Goal: Task Accomplishment & Management: Use online tool/utility

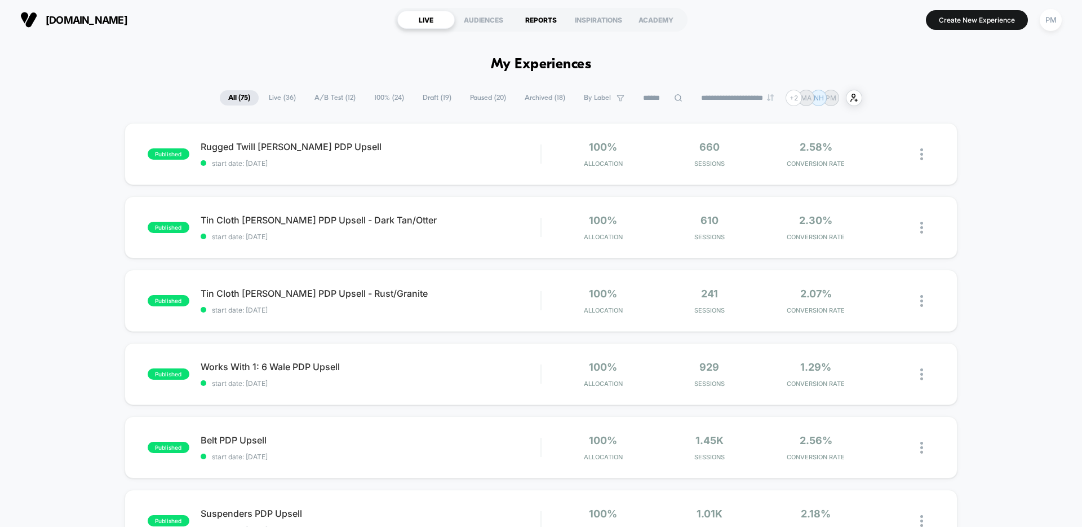
click at [546, 15] on div "REPORTS" at bounding box center [541, 20] width 58 height 18
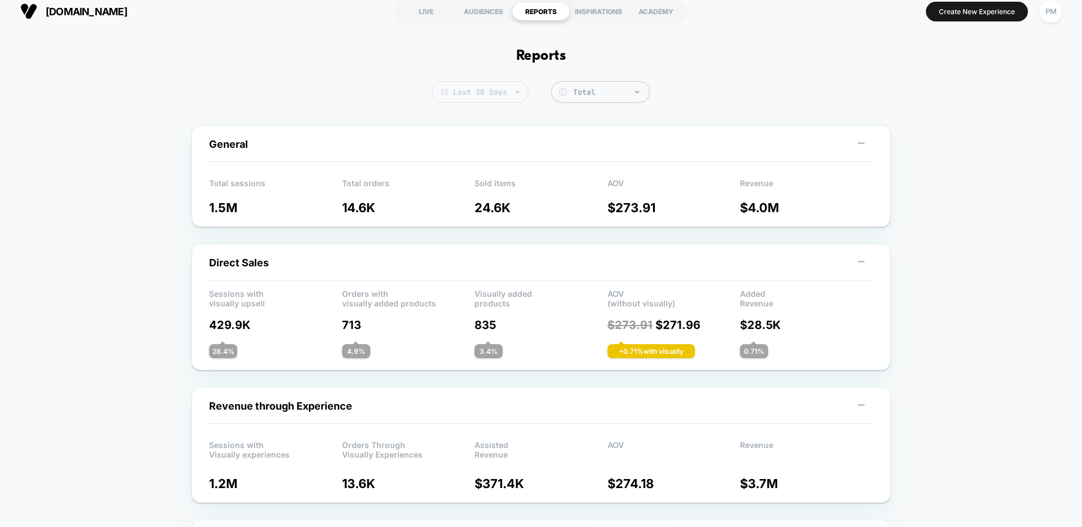
click at [481, 85] on span "Last 30 Days" at bounding box center [480, 91] width 96 height 21
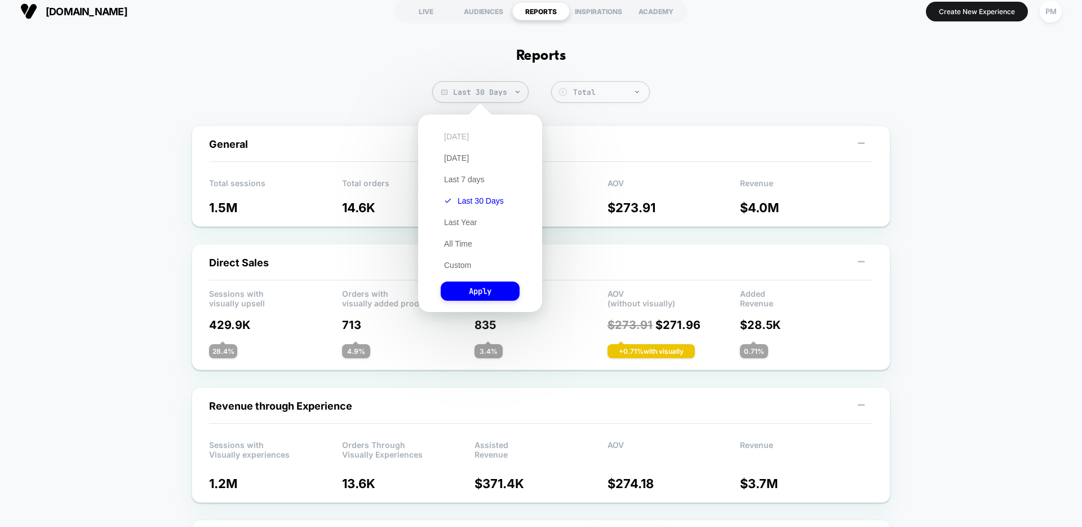
click at [451, 134] on button "[DATE]" at bounding box center [457, 136] width 32 height 10
click at [470, 294] on button "Apply" at bounding box center [480, 290] width 79 height 19
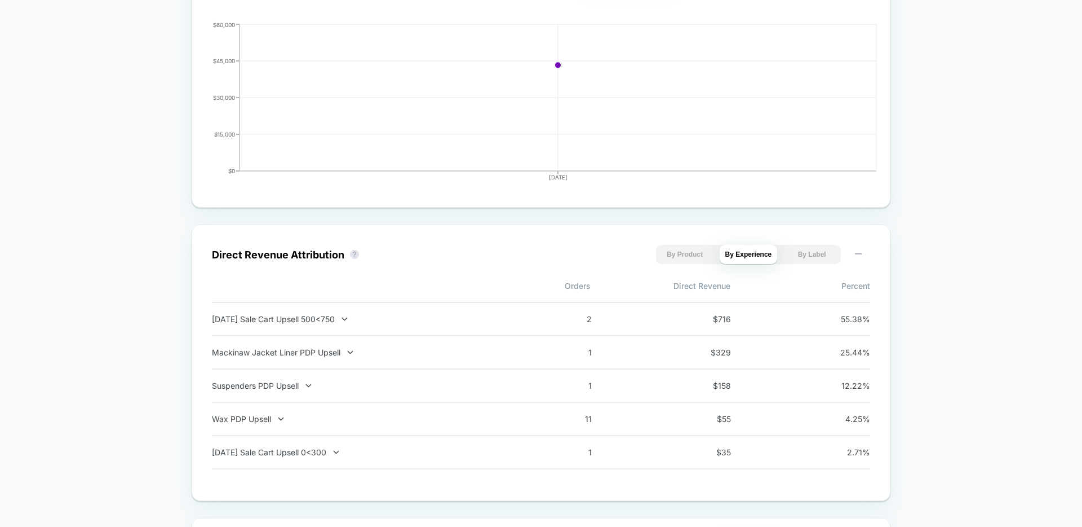
scroll to position [580, 0]
click at [336, 322] on div "Labor Day Sale Cart Upsell 500<750" at bounding box center [360, 318] width 297 height 10
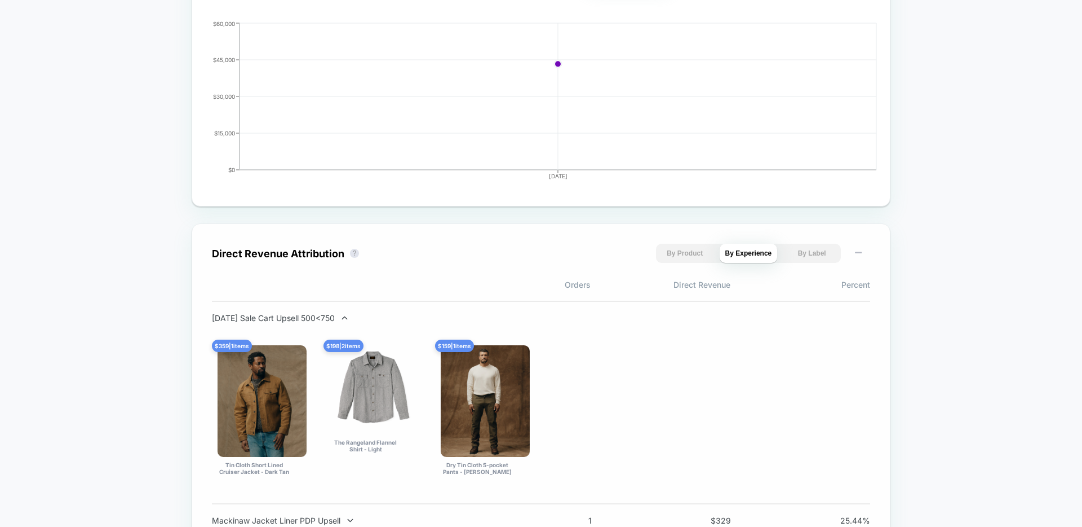
click at [336, 322] on div "Labor Day Sale Cart Upsell 500<750" at bounding box center [360, 318] width 297 height 10
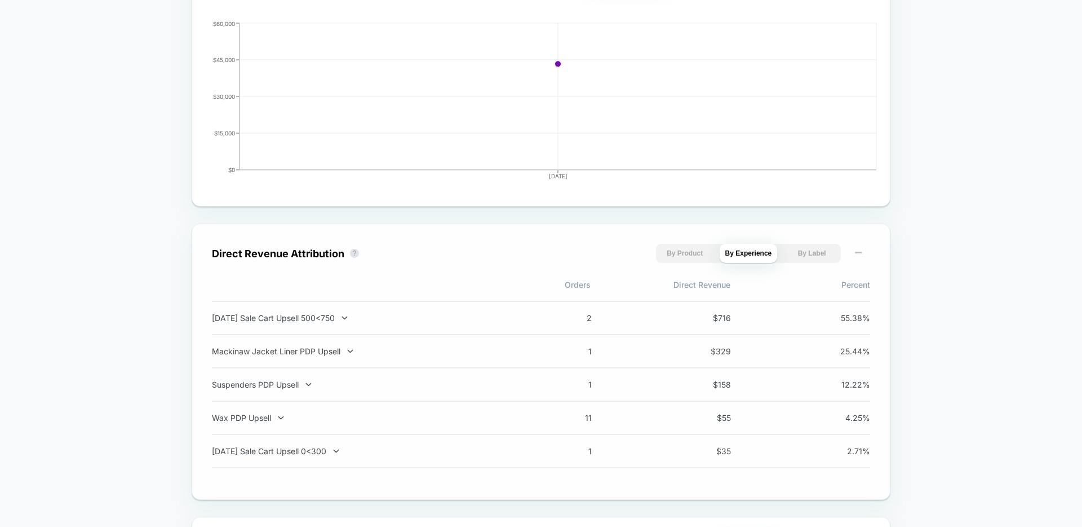
click at [336, 322] on div "Labor Day Sale Cart Upsell 500<750" at bounding box center [360, 318] width 297 height 10
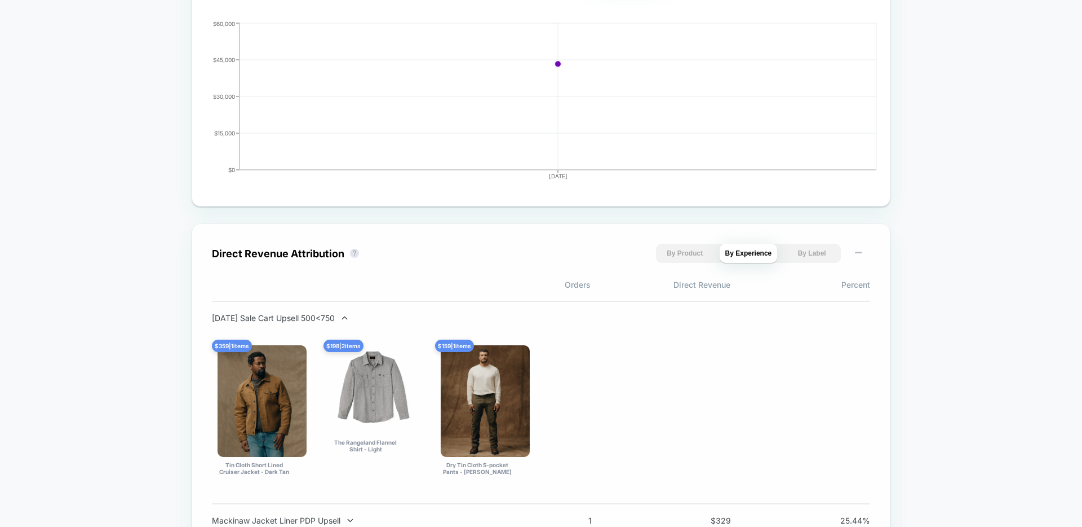
click at [336, 322] on div "Labor Day Sale Cart Upsell 500<750" at bounding box center [360, 318] width 297 height 10
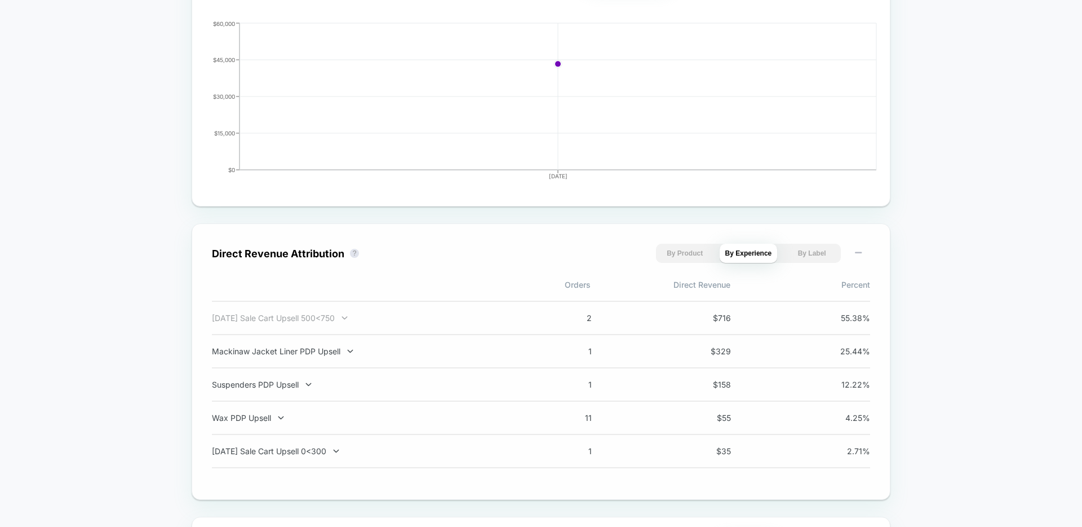
click at [324, 318] on div "Labor Day Sale Cart Upsell 500<750" at bounding box center [360, 318] width 297 height 10
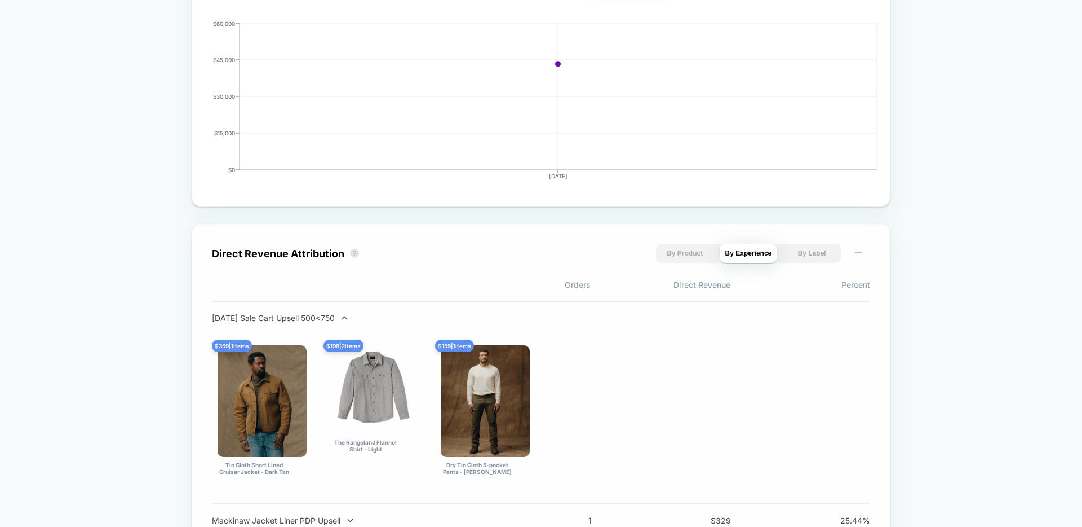
click at [324, 318] on div "Labor Day Sale Cart Upsell 500<750" at bounding box center [360, 318] width 297 height 10
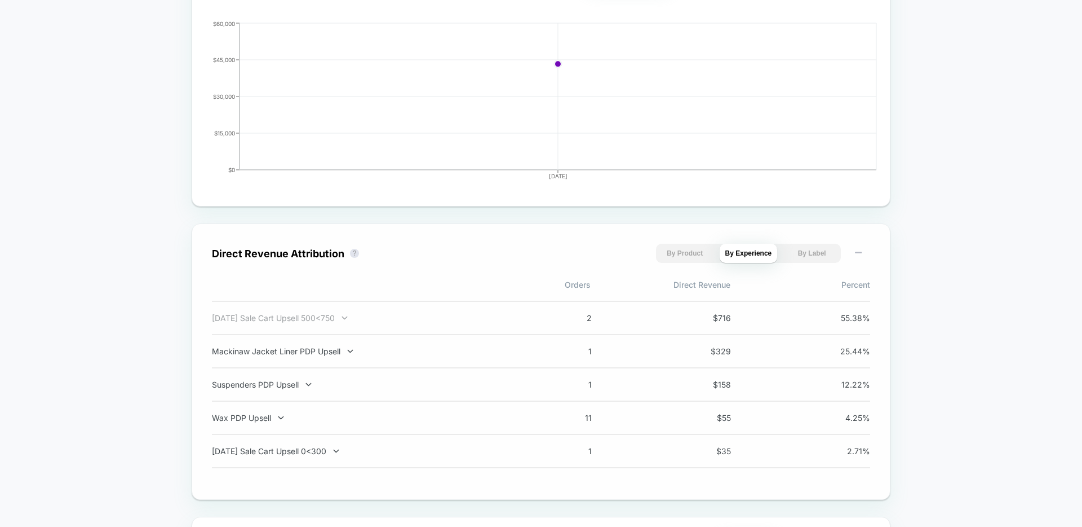
click at [331, 316] on div "Labor Day Sale Cart Upsell 500<750" at bounding box center [360, 318] width 297 height 10
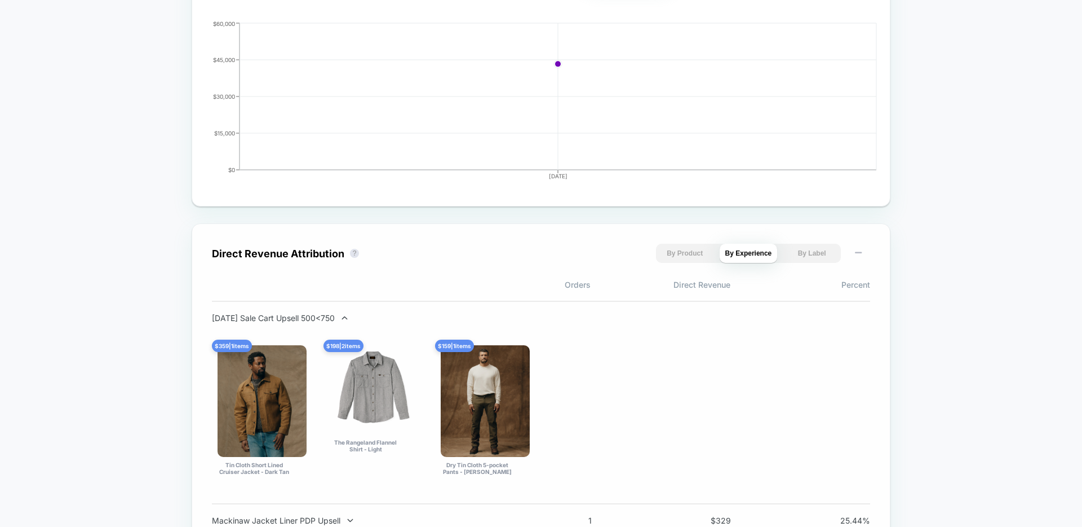
click at [331, 316] on div "Labor Day Sale Cart Upsell 500<750" at bounding box center [360, 318] width 297 height 10
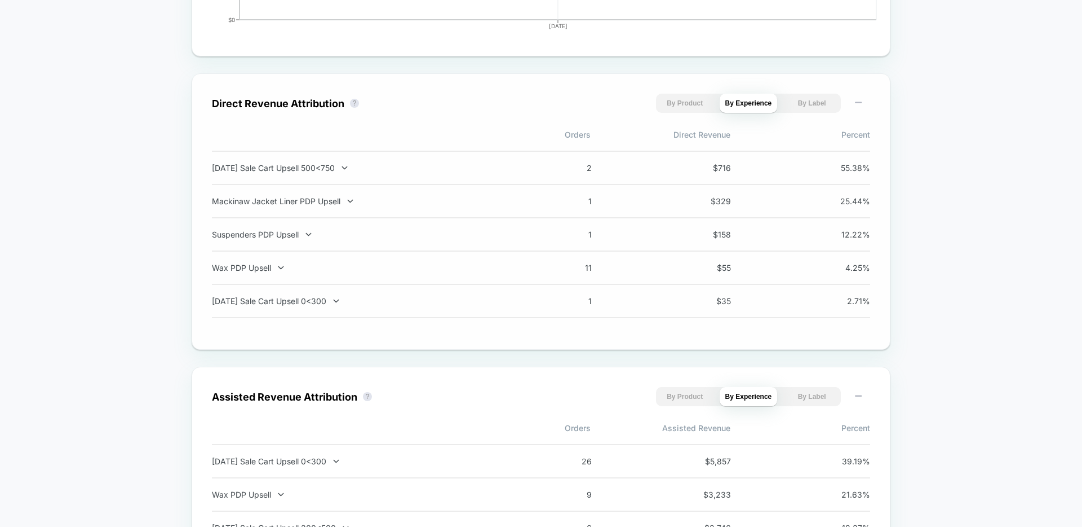
scroll to position [729, 0]
click at [262, 272] on div "Wax PDP Upsell" at bounding box center [360, 268] width 297 height 10
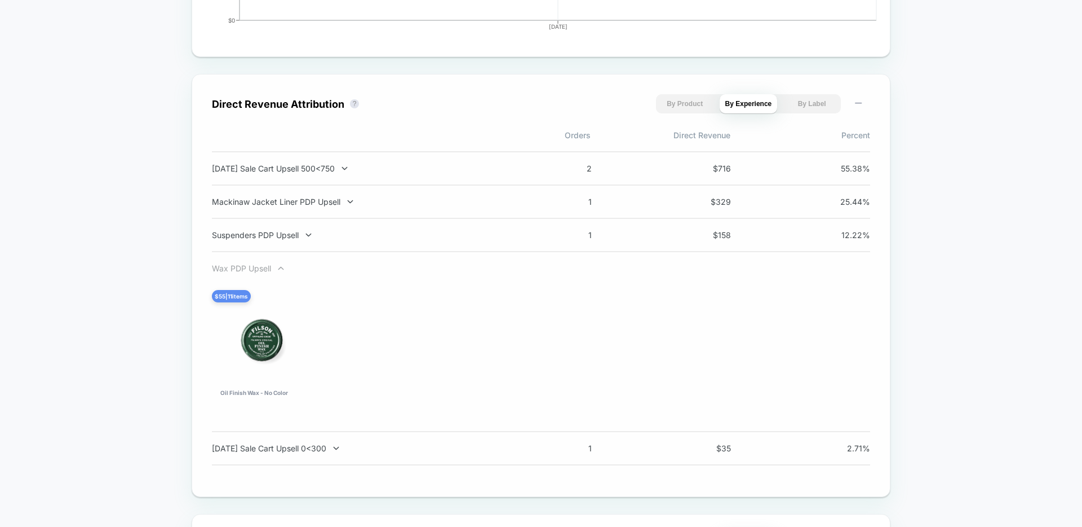
click at [262, 271] on div "Wax PDP Upsell" at bounding box center [360, 268] width 297 height 10
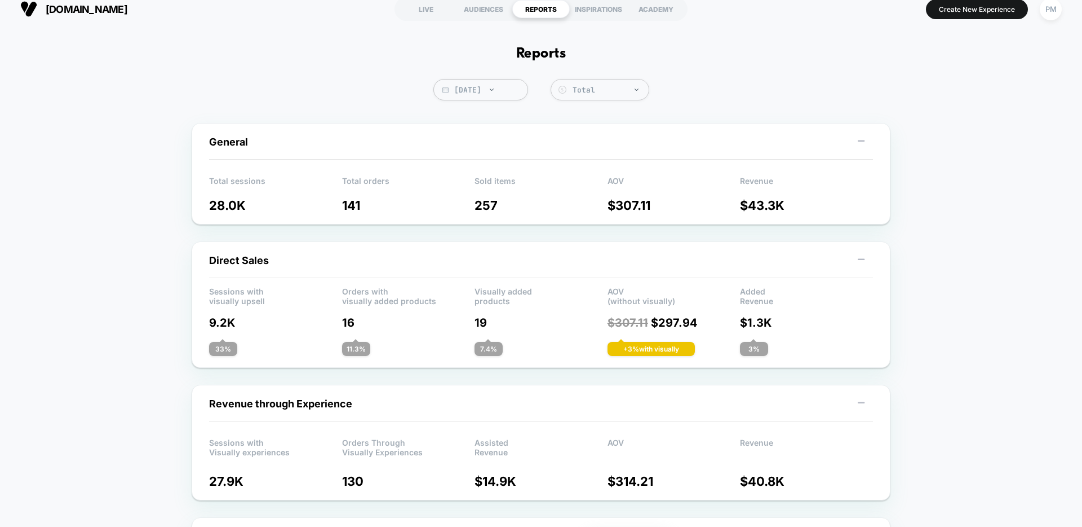
scroll to position [0, 0]
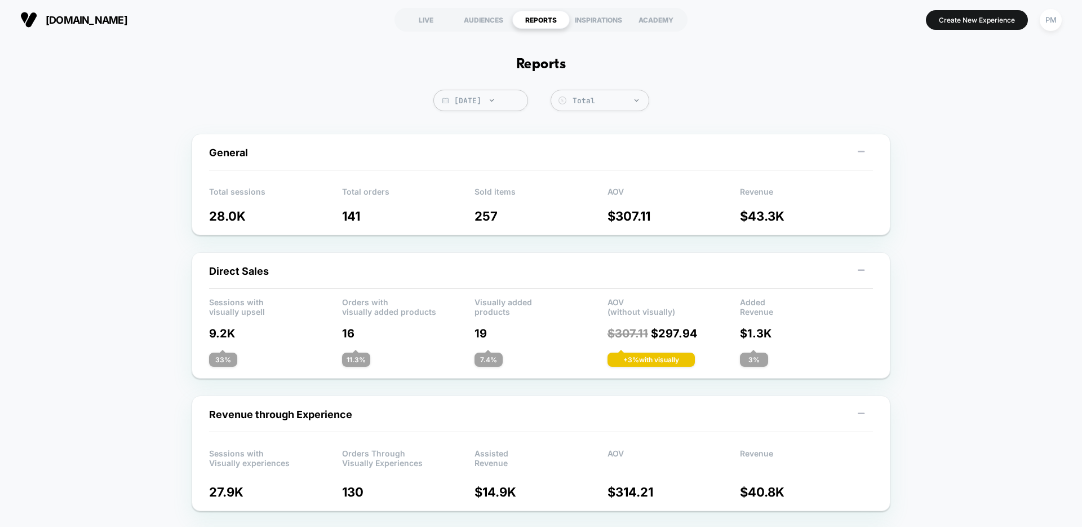
click at [492, 105] on span "Today" at bounding box center [481, 100] width 95 height 21
select select "*"
select select "****"
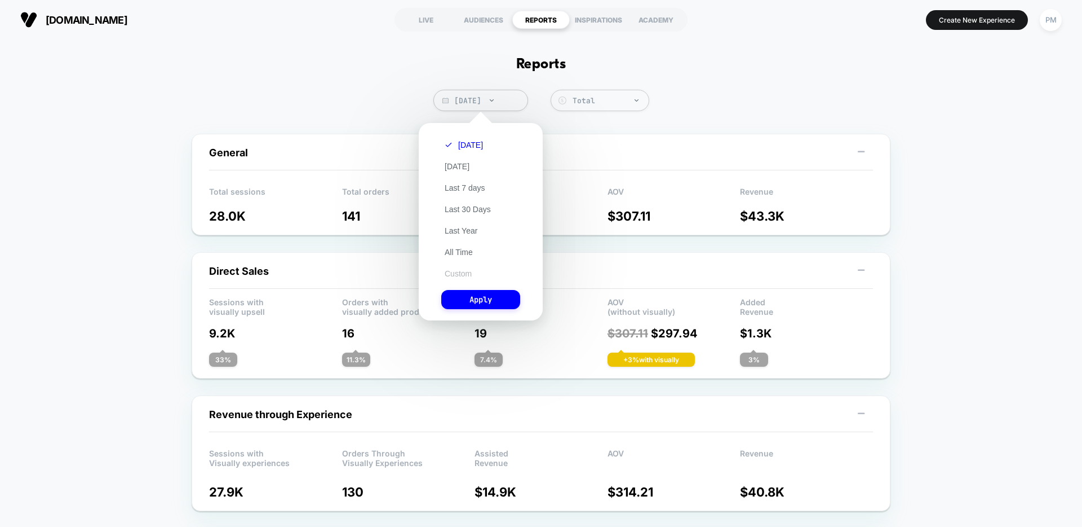
click at [457, 275] on button "Custom" at bounding box center [458, 273] width 34 height 10
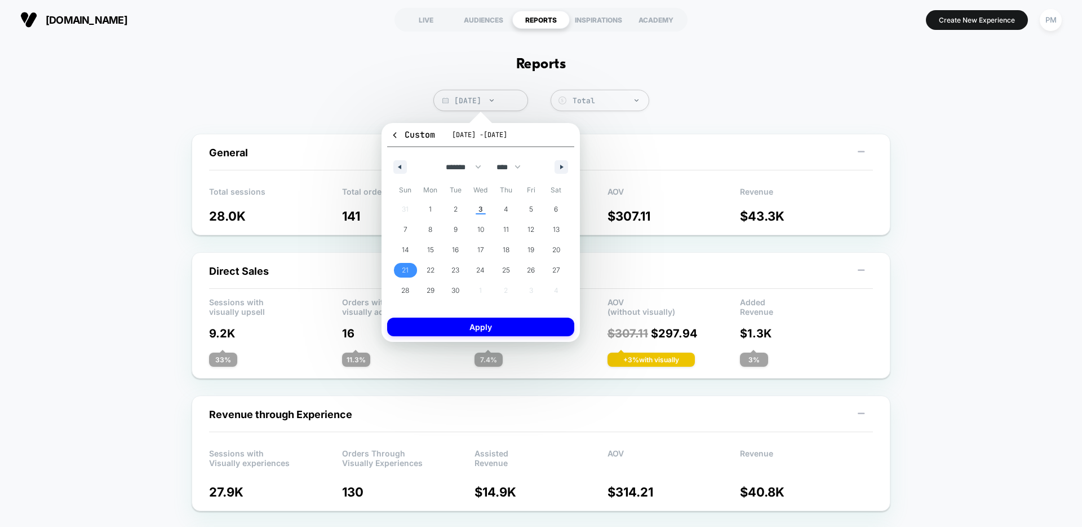
click at [403, 271] on span "21" at bounding box center [405, 270] width 7 height 20
click at [404, 163] on button "button" at bounding box center [401, 167] width 14 height 14
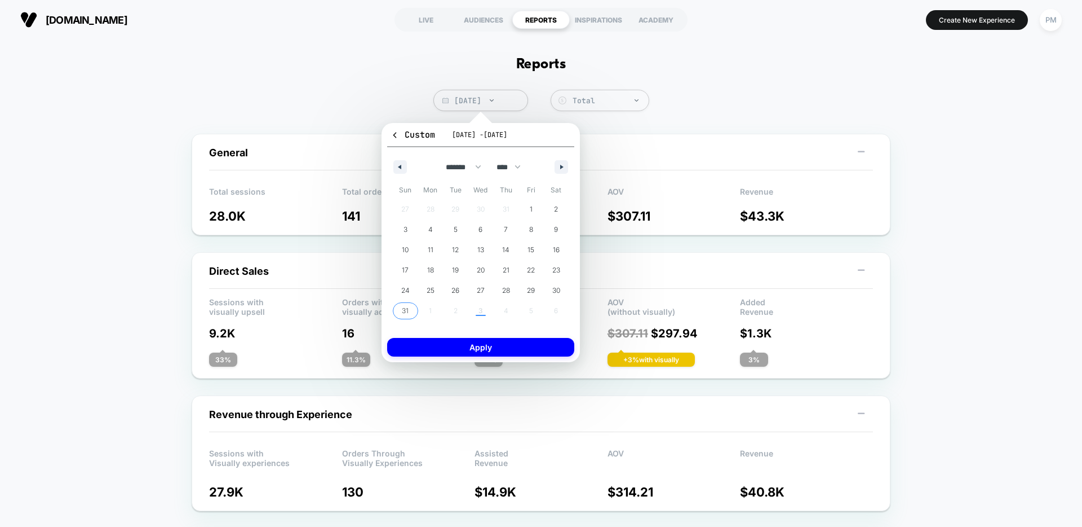
click at [411, 313] on span "31" at bounding box center [405, 310] width 25 height 15
click at [556, 162] on button "button" at bounding box center [562, 167] width 14 height 14
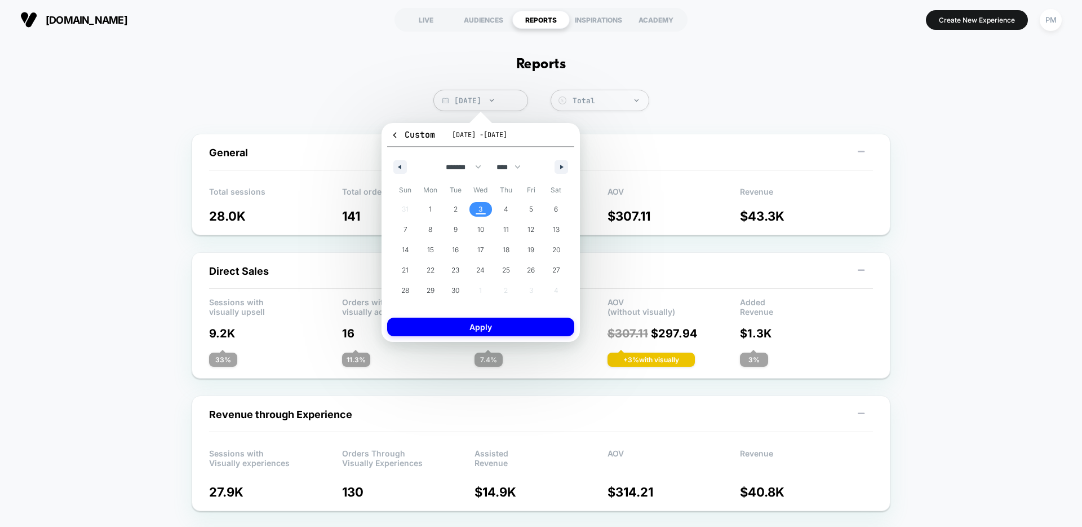
click at [477, 206] on span "3" at bounding box center [481, 209] width 25 height 15
click at [397, 163] on button "button" at bounding box center [401, 167] width 14 height 14
select select "*"
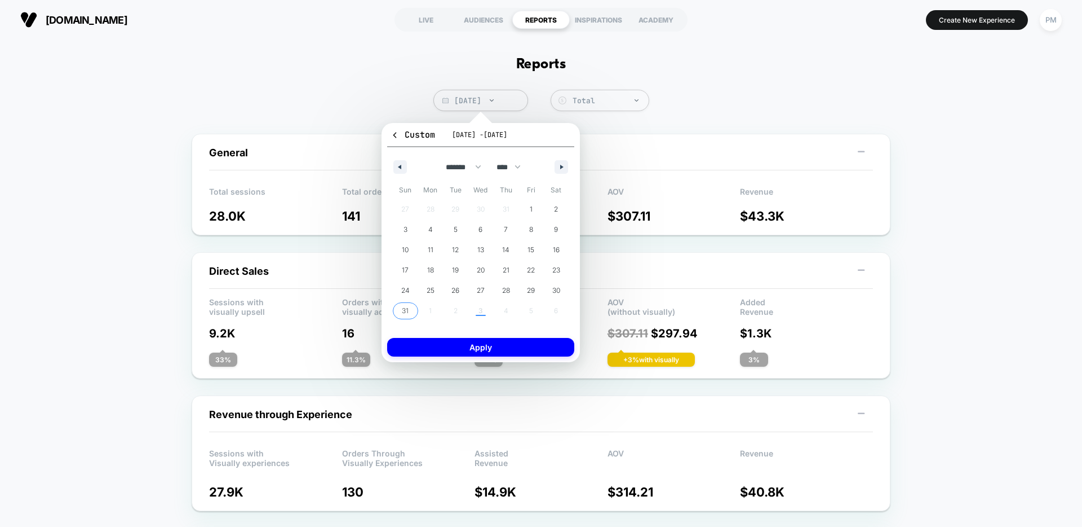
click at [409, 310] on span "31" at bounding box center [405, 310] width 25 height 15
click at [562, 158] on div "******* ******** ***** ***** *** **** **** ****** ********* ******* ******** **…" at bounding box center [480, 164] width 187 height 34
click at [562, 159] on div "******* ******** ***** ***** *** **** **** ****** ********* ******* ******** **…" at bounding box center [480, 164] width 187 height 34
click at [512, 350] on button "Apply" at bounding box center [480, 347] width 187 height 19
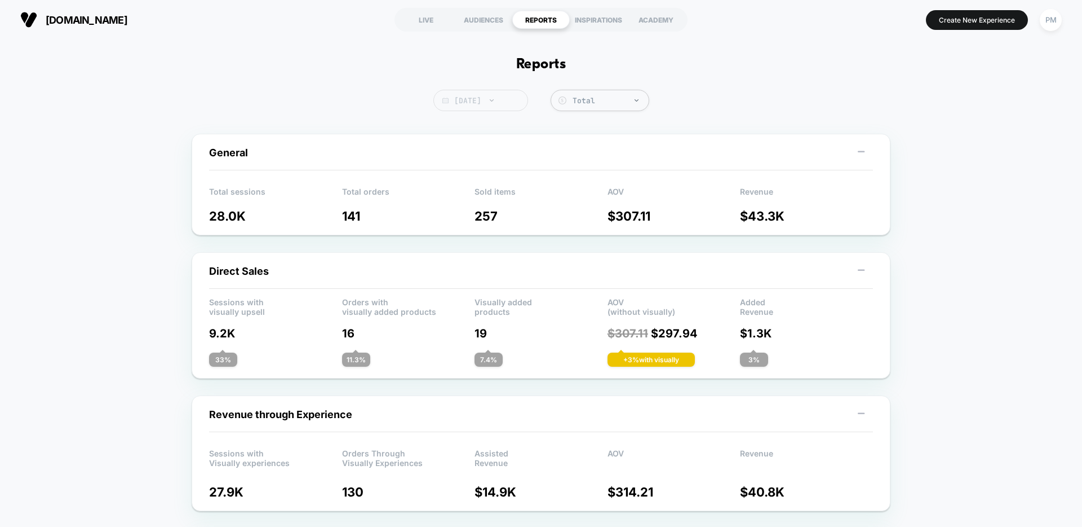
click at [479, 98] on span "Today" at bounding box center [481, 100] width 95 height 21
select select "*"
select select "****"
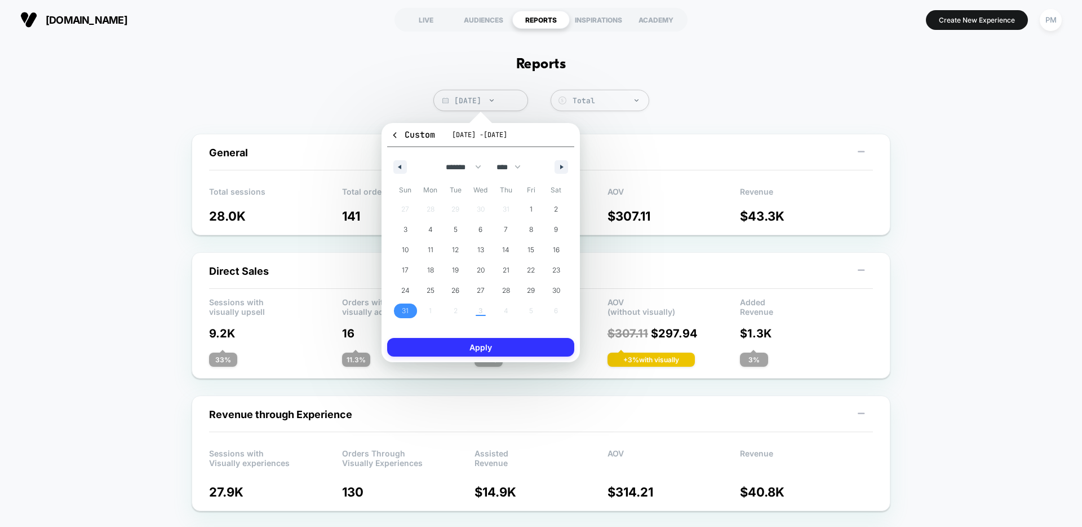
click at [497, 338] on button "Apply" at bounding box center [480, 347] width 187 height 19
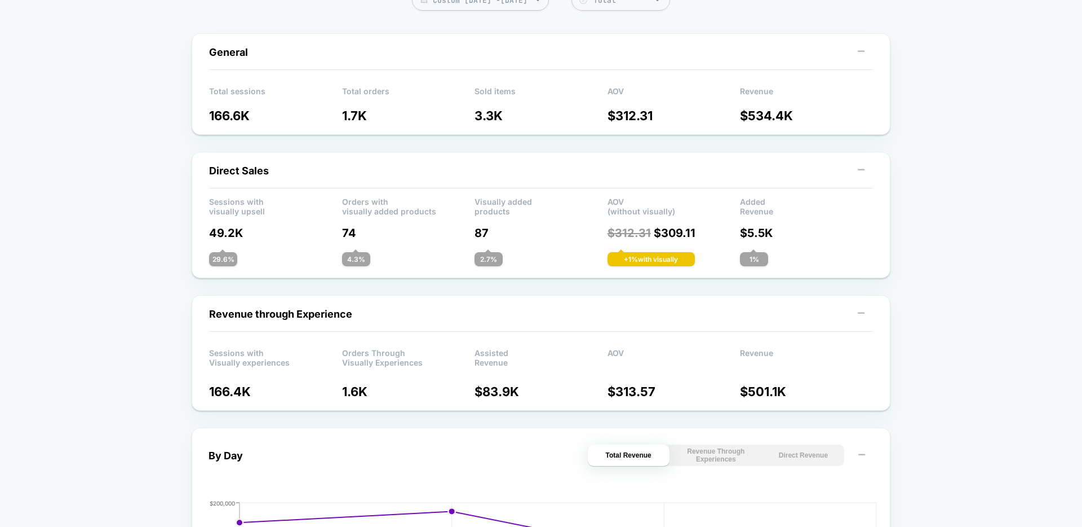
scroll to position [101, 0]
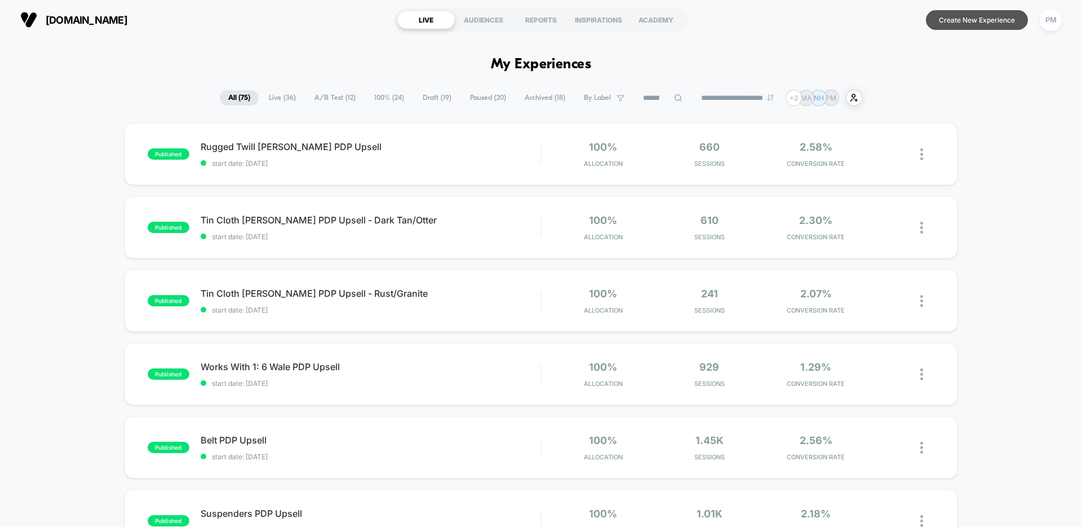
click at [951, 20] on button "Create New Experience" at bounding box center [977, 20] width 102 height 20
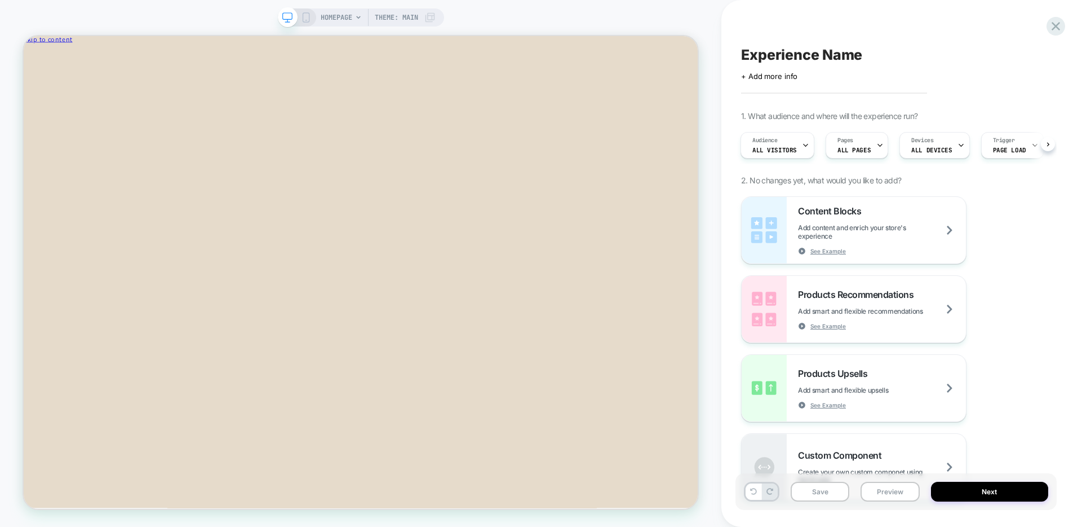
click at [766, 56] on span "Experience Name" at bounding box center [801, 54] width 121 height 17
type textarea "**********"
click at [781, 140] on div "Audience All Visitors" at bounding box center [774, 144] width 67 height 25
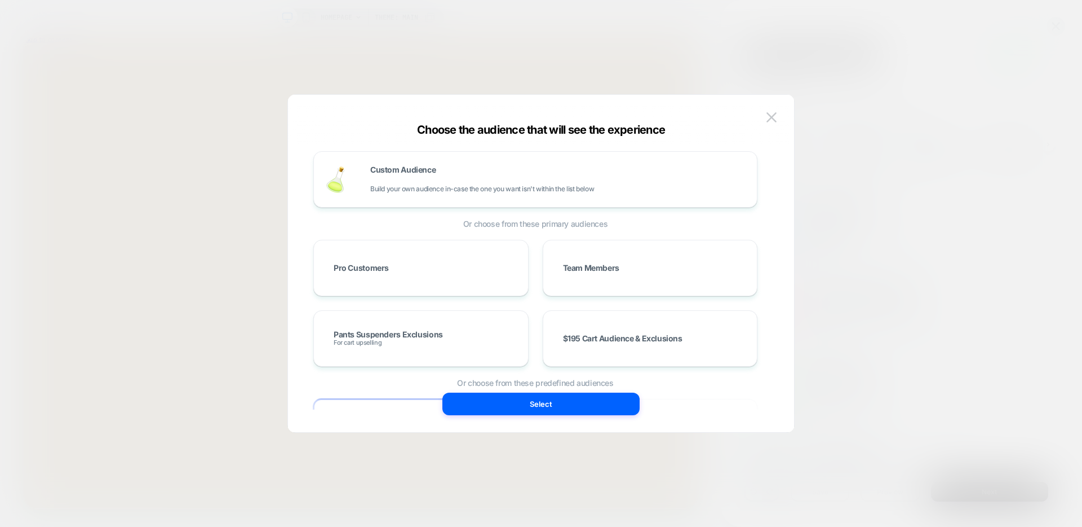
click at [843, 197] on div at bounding box center [541, 263] width 1082 height 527
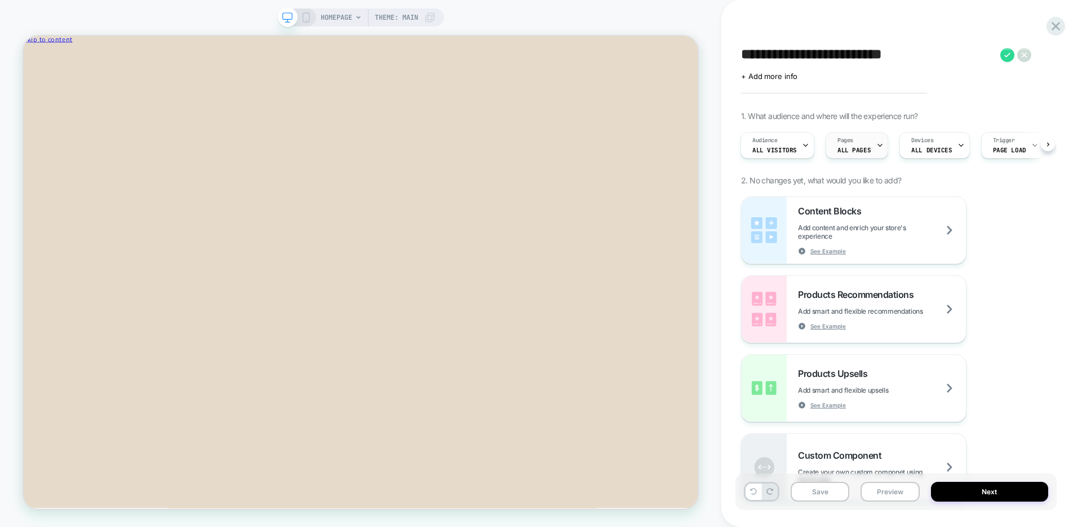
click at [845, 141] on span "Pages" at bounding box center [846, 140] width 16 height 8
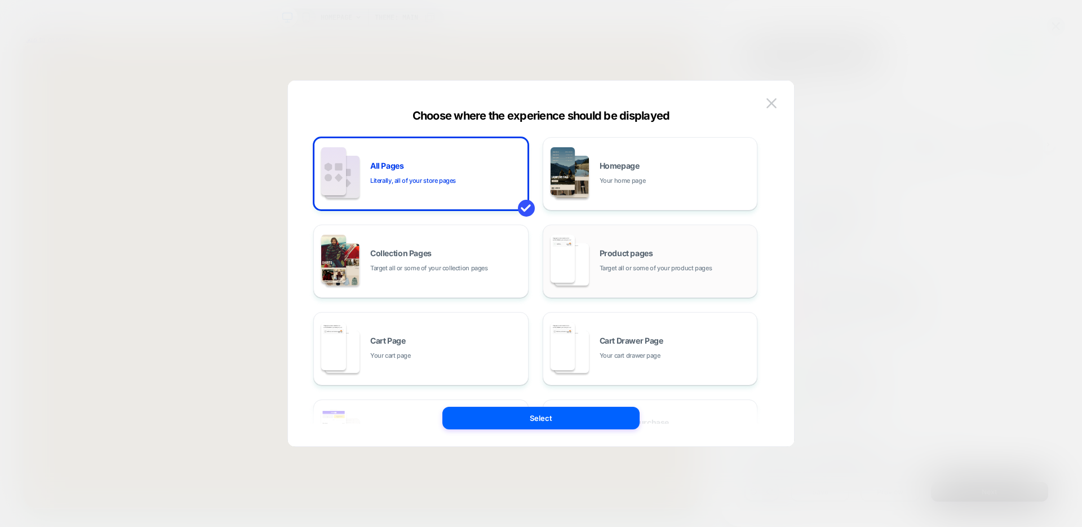
click at [638, 256] on span "Product pages" at bounding box center [627, 253] width 54 height 8
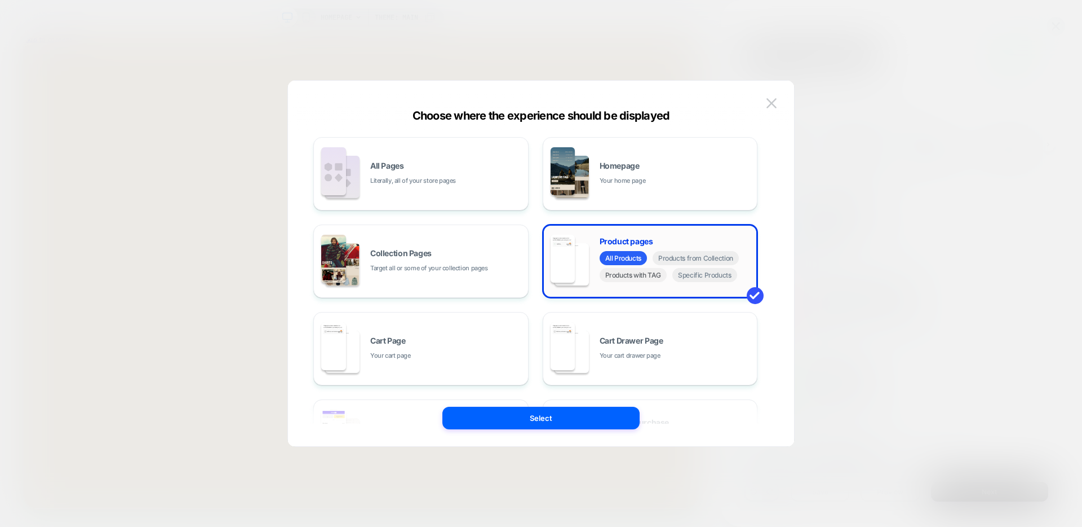
click at [648, 276] on span "Products with TAG" at bounding box center [634, 275] width 68 height 14
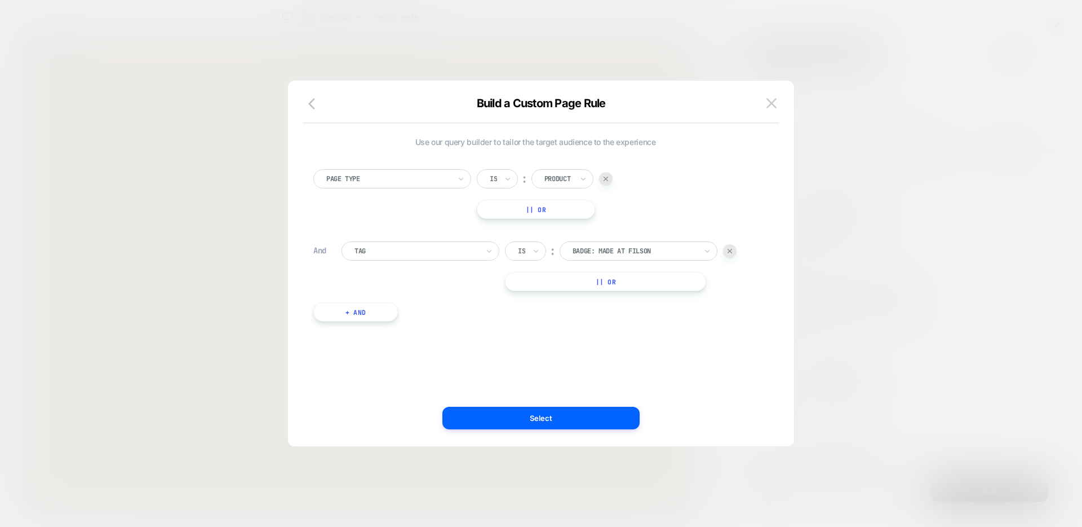
click at [621, 249] on div at bounding box center [635, 251] width 124 height 10
type input "****"
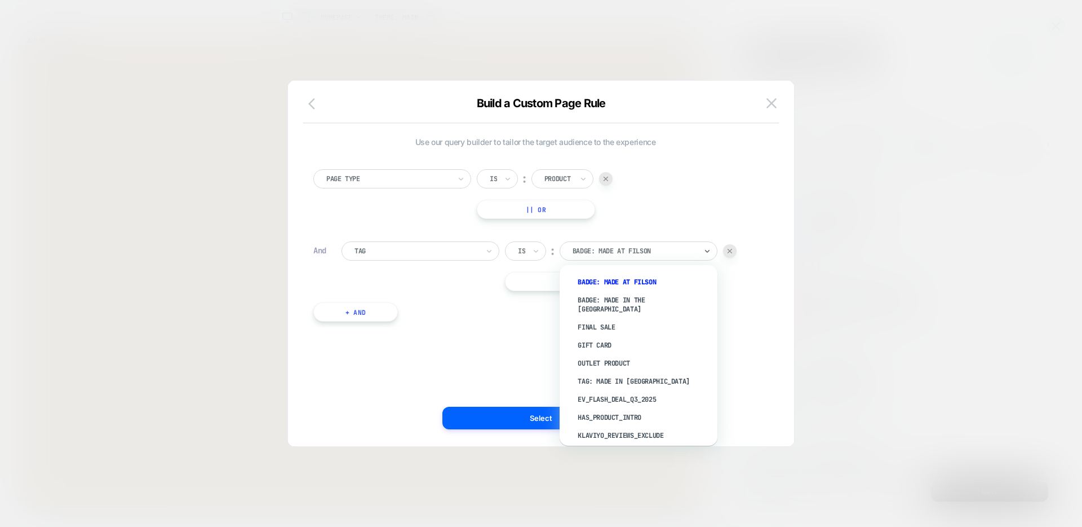
click at [312, 105] on icon "button" at bounding box center [311, 103] width 7 height 11
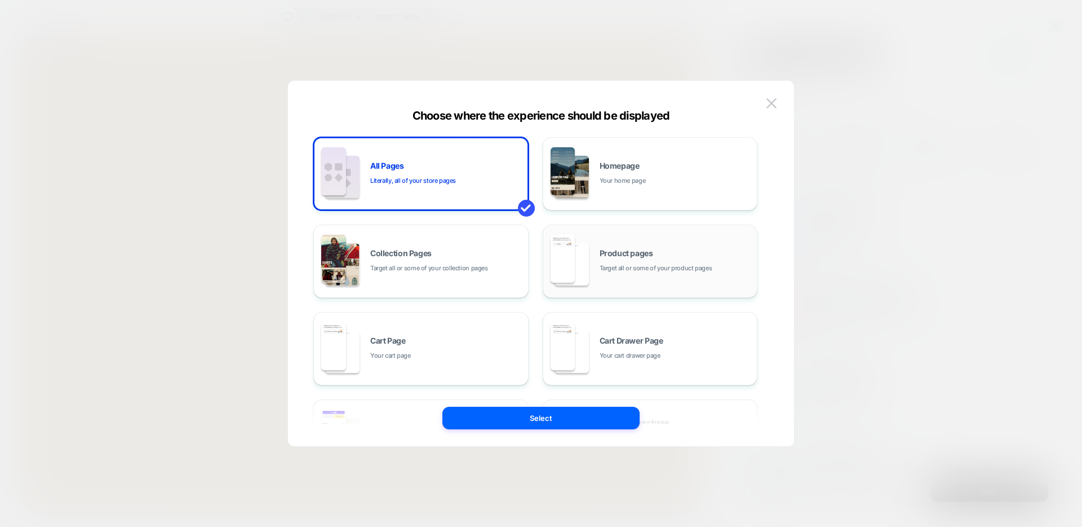
click at [640, 259] on div "Product pages Target all or some of your product pages" at bounding box center [676, 261] width 152 height 24
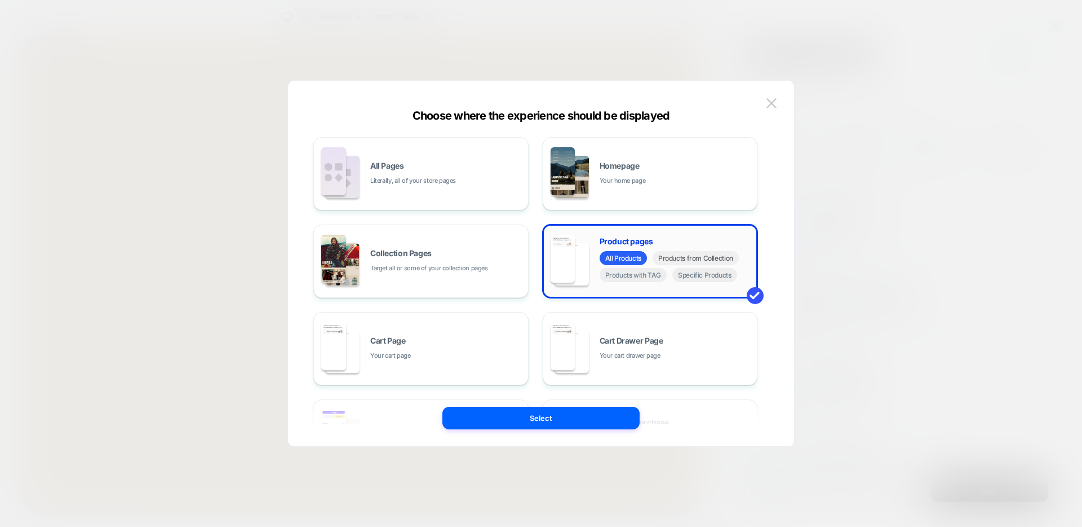
click at [708, 258] on span "Products from Collection" at bounding box center [696, 258] width 86 height 14
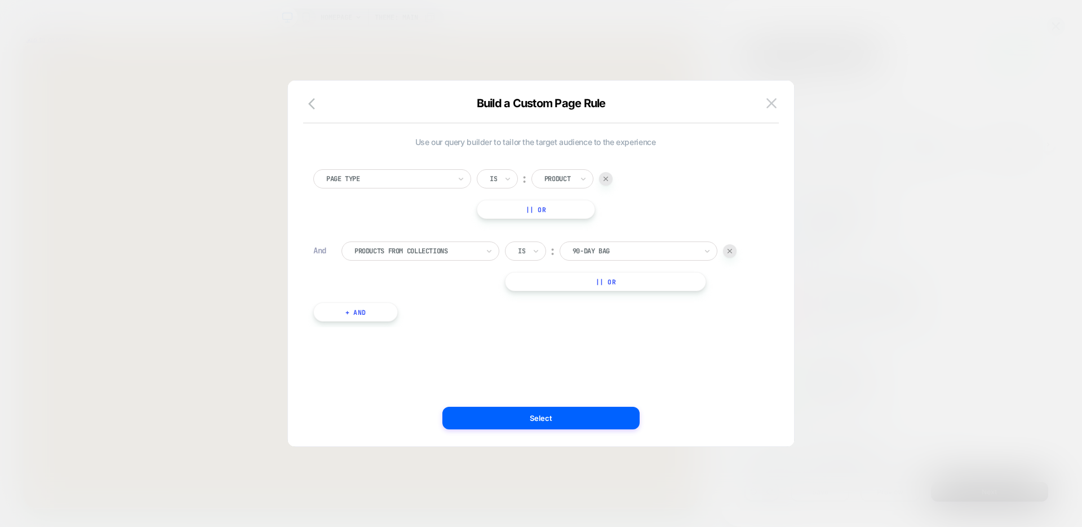
click at [598, 245] on div "90-Day Bag" at bounding box center [635, 251] width 126 height 12
type input "****"
click at [605, 284] on div "Hunting" at bounding box center [644, 282] width 147 height 18
click at [542, 420] on button "Select" at bounding box center [541, 417] width 197 height 23
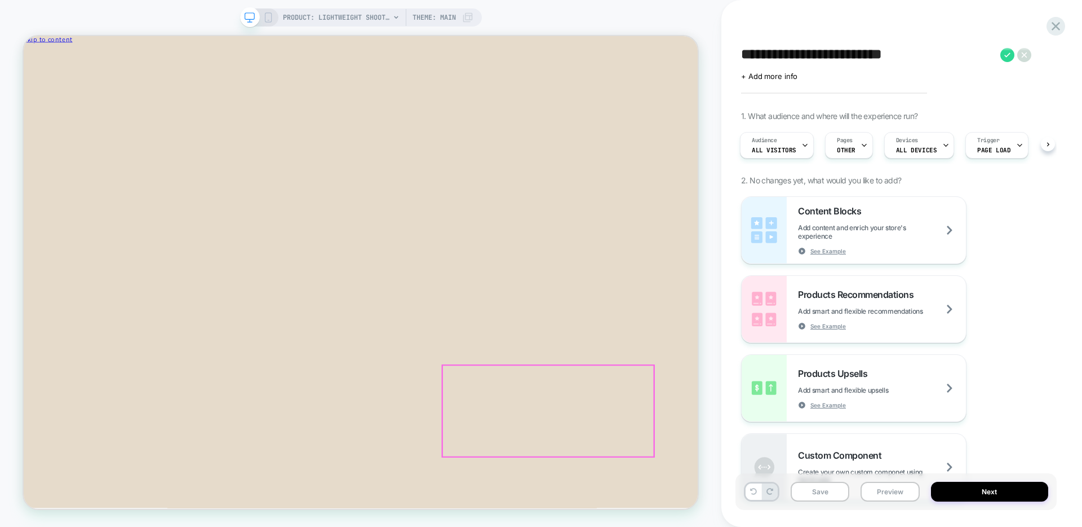
scroll to position [15, 0]
click at [789, 147] on span "All Visitors" at bounding box center [774, 150] width 45 height 8
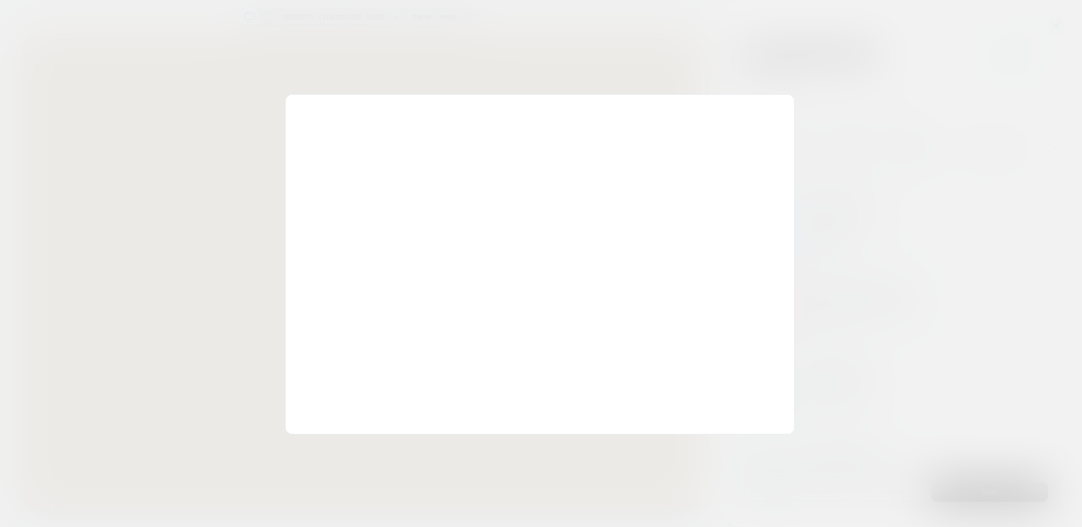
click at [865, 114] on div at bounding box center [541, 263] width 1082 height 527
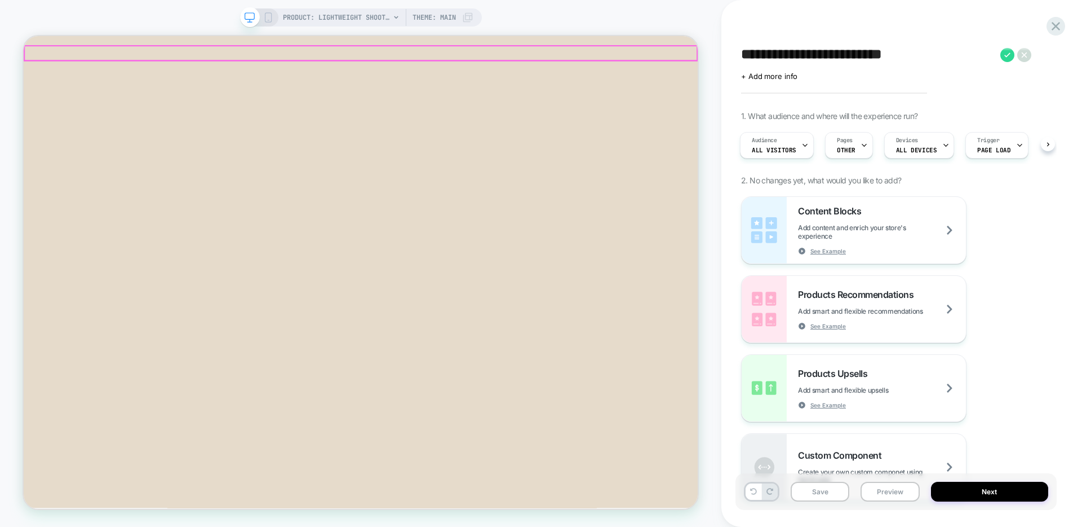
scroll to position [0, 0]
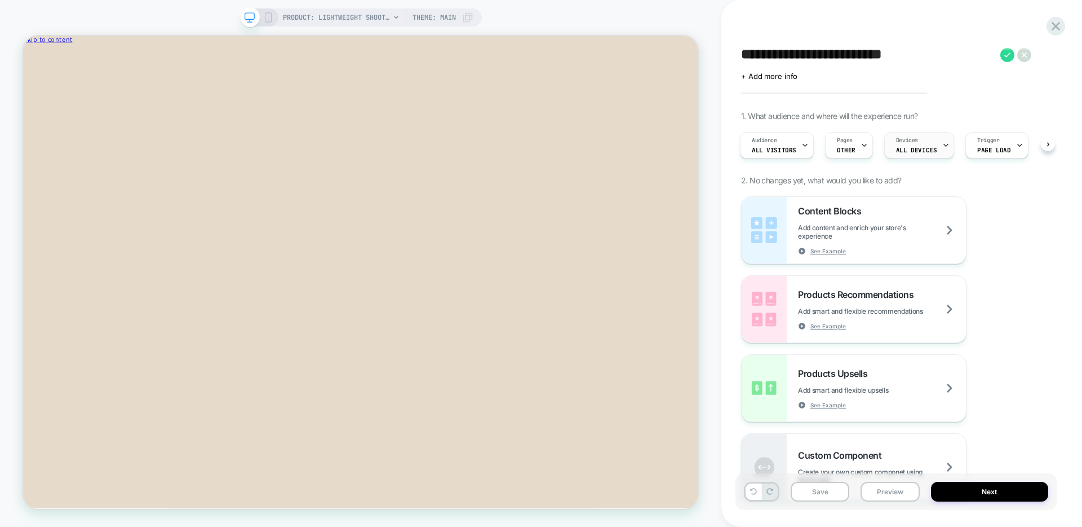
click at [896, 140] on span "Devices" at bounding box center [907, 140] width 22 height 8
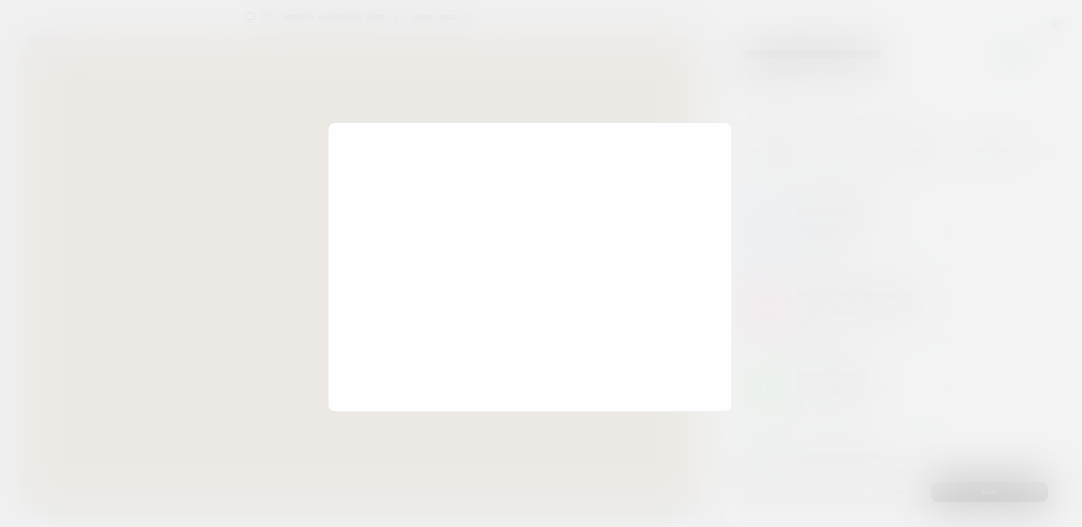
click at [817, 140] on div at bounding box center [541, 263] width 1082 height 527
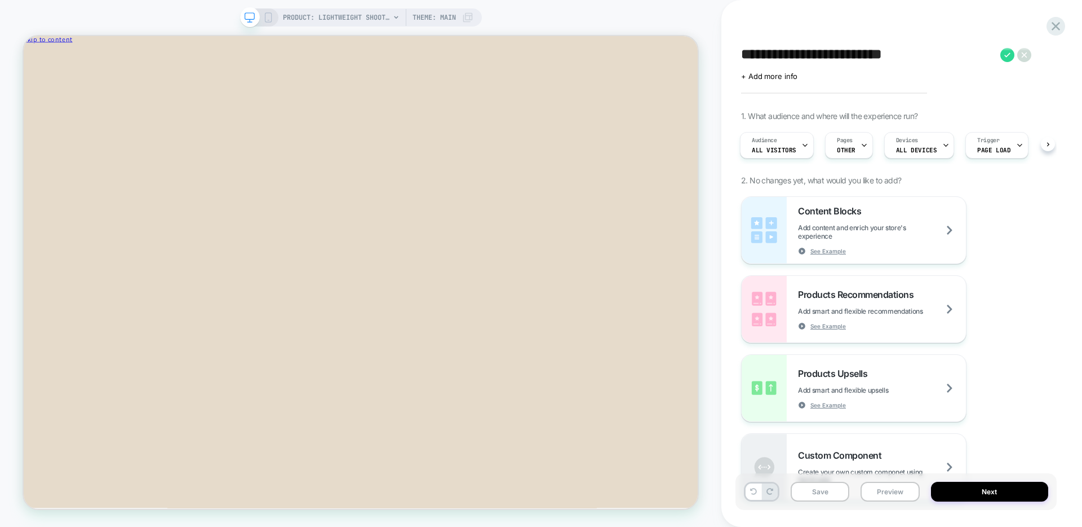
click at [853, 126] on div "Audience All Visitors Pages OTHER Devices ALL DEVICES Trigger Page Load" at bounding box center [891, 145] width 310 height 38
click at [849, 150] on span "OTHER" at bounding box center [846, 150] width 19 height 8
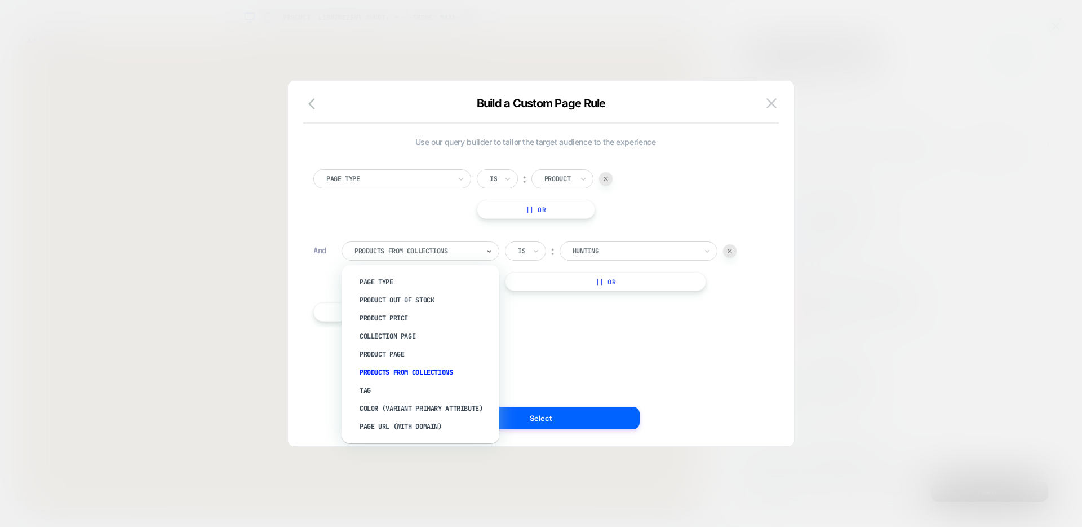
click at [472, 257] on div "Products From Collections" at bounding box center [421, 250] width 158 height 19
click at [403, 184] on div "Page Type" at bounding box center [388, 179] width 126 height 12
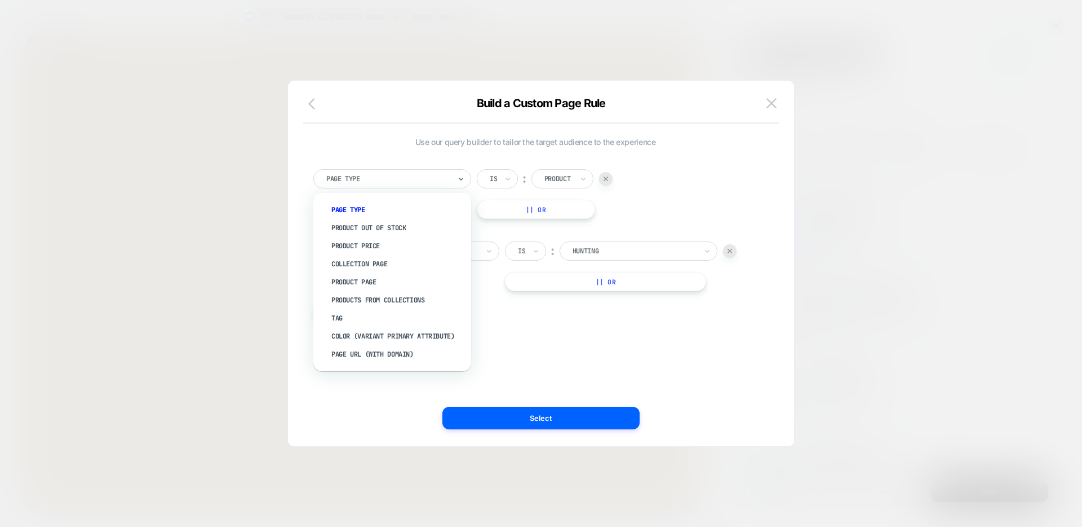
click at [305, 103] on button "button" at bounding box center [315, 104] width 20 height 16
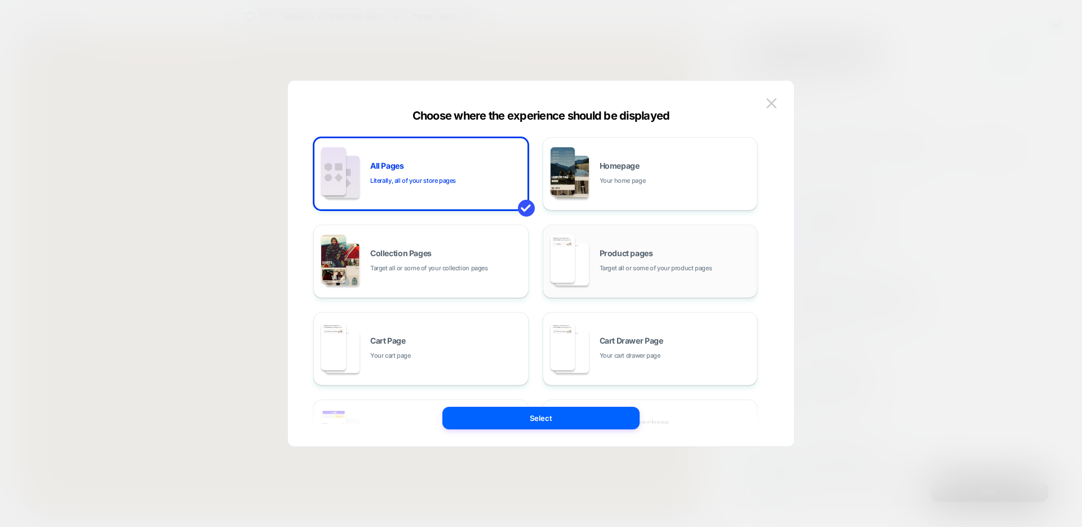
click at [613, 254] on span "Product pages" at bounding box center [627, 253] width 54 height 8
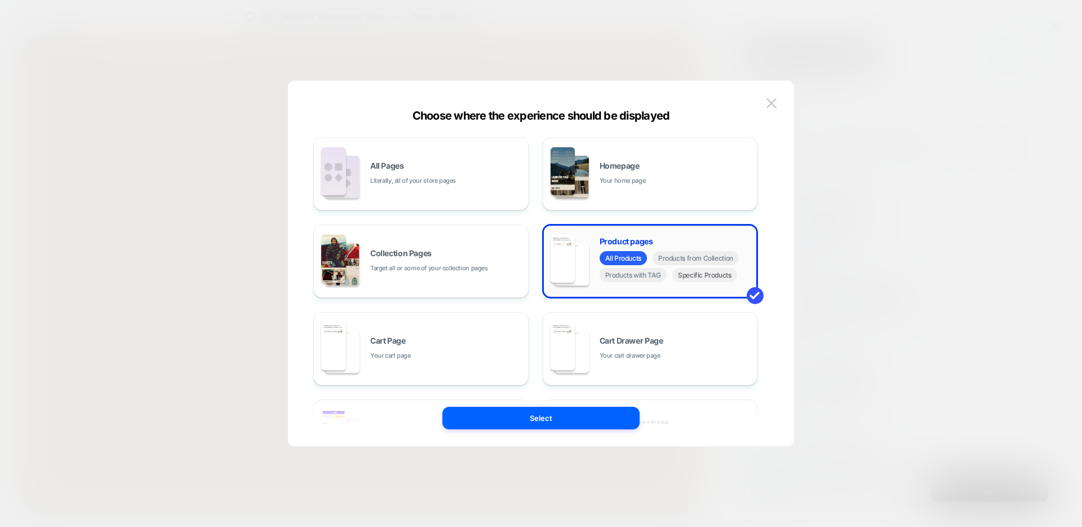
click at [700, 281] on span "Specific Products" at bounding box center [705, 275] width 65 height 14
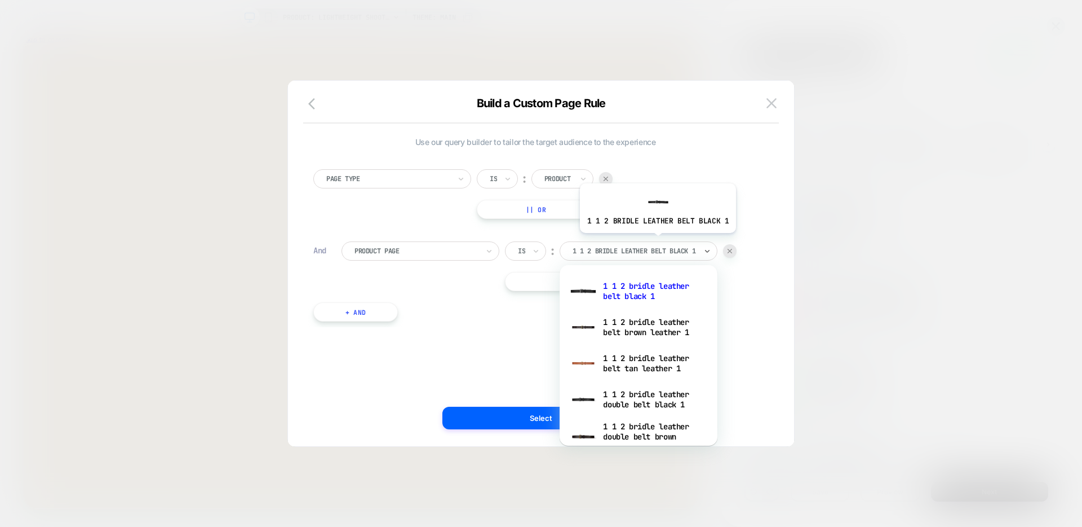
click at [656, 241] on div "1 1 2 bridle leather belt black 1" at bounding box center [639, 250] width 158 height 19
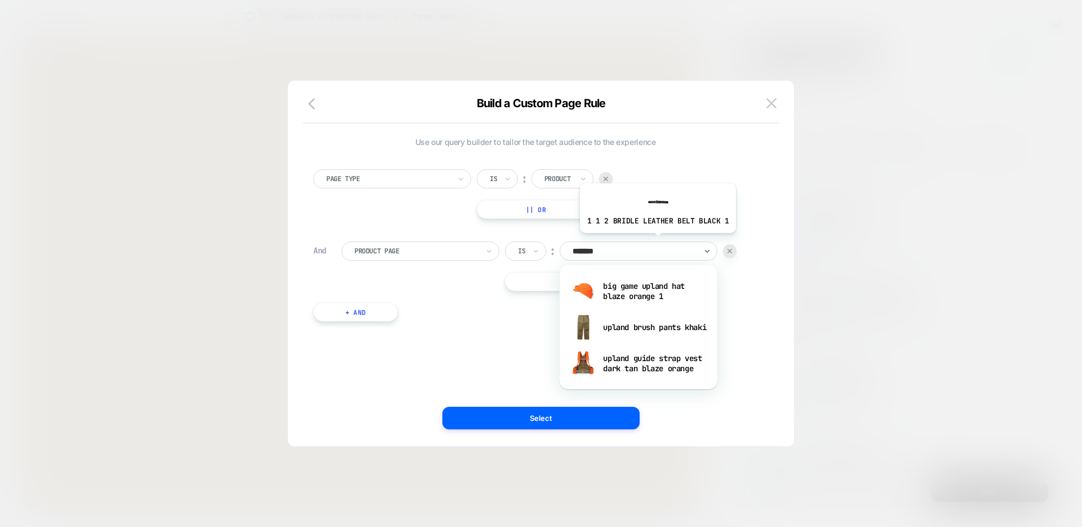
type input "******"
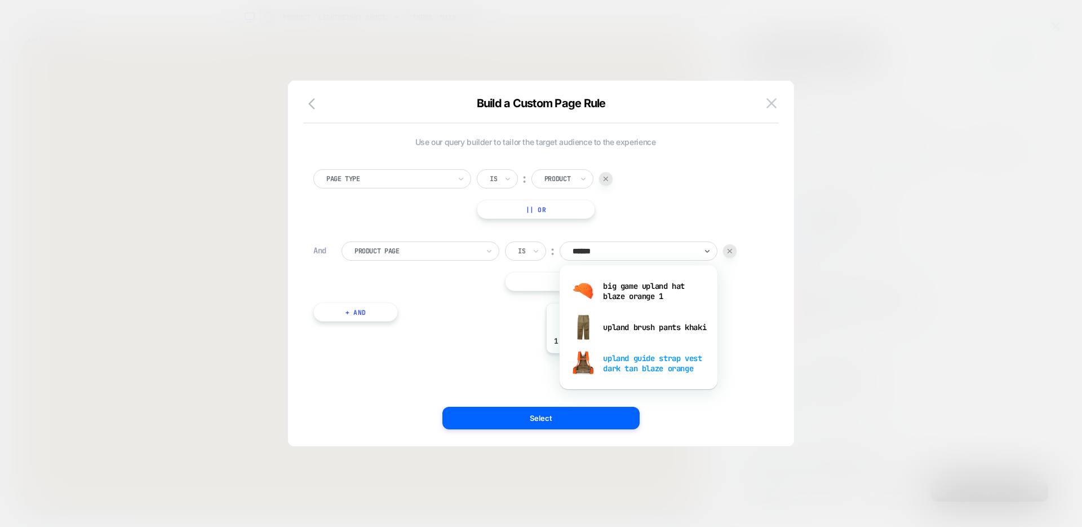
click at [623, 362] on div "upland guide strap vest dark tan blaze orange" at bounding box center [638, 363] width 147 height 36
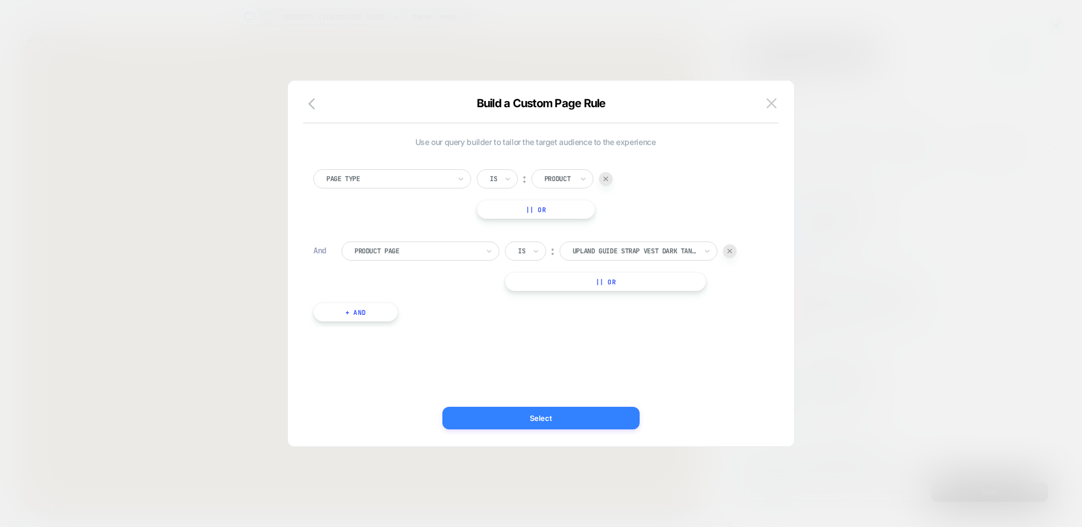
click at [555, 417] on button "Select" at bounding box center [541, 417] width 197 height 23
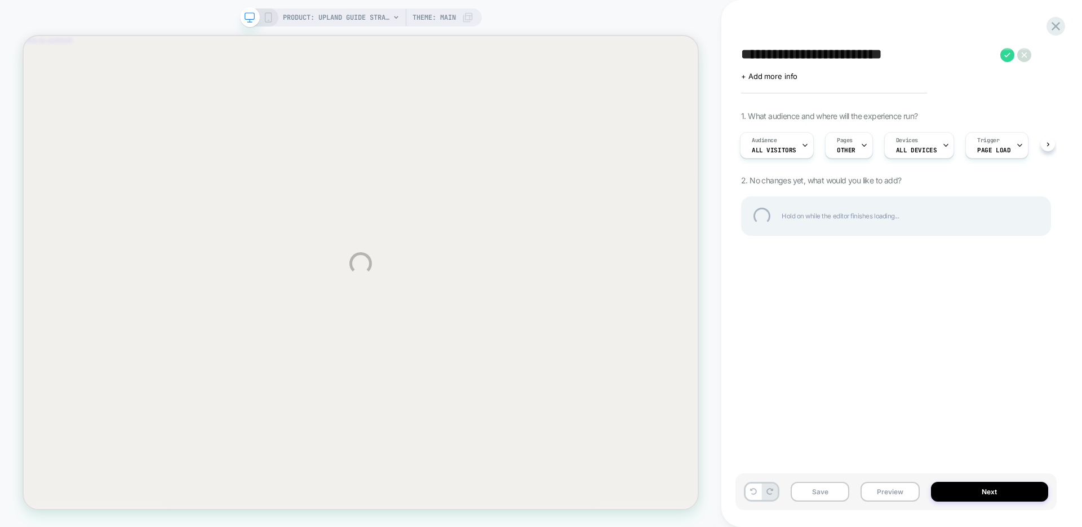
click at [1005, 54] on div "**********" at bounding box center [896, 54] width 310 height 17
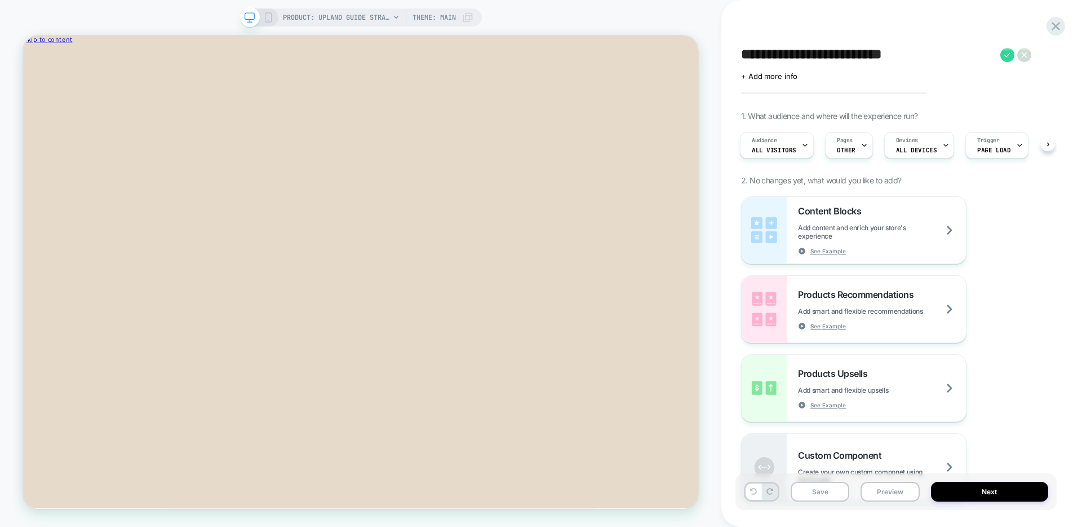
scroll to position [0, 2]
click at [1005, 54] on icon at bounding box center [1008, 55] width 14 height 14
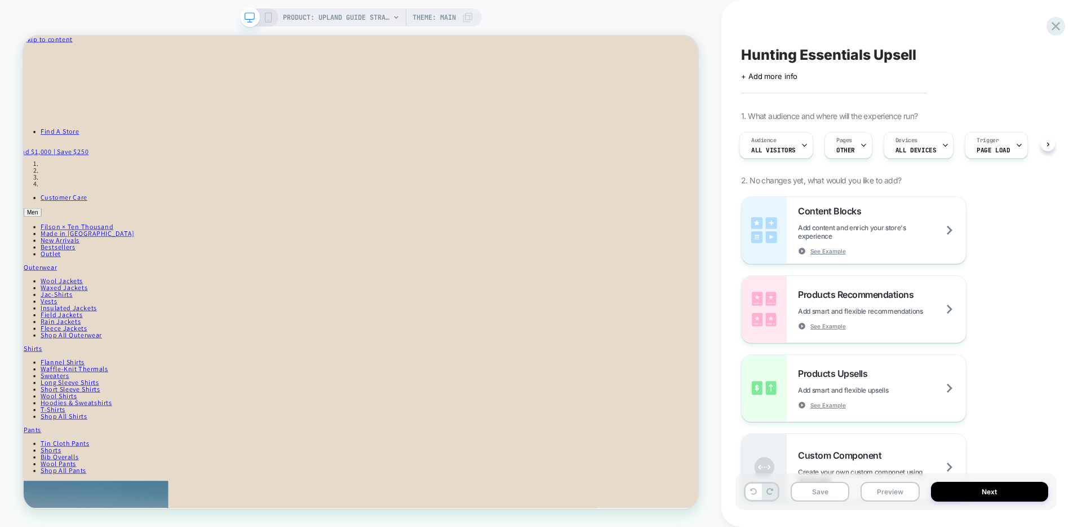
scroll to position [0, 0]
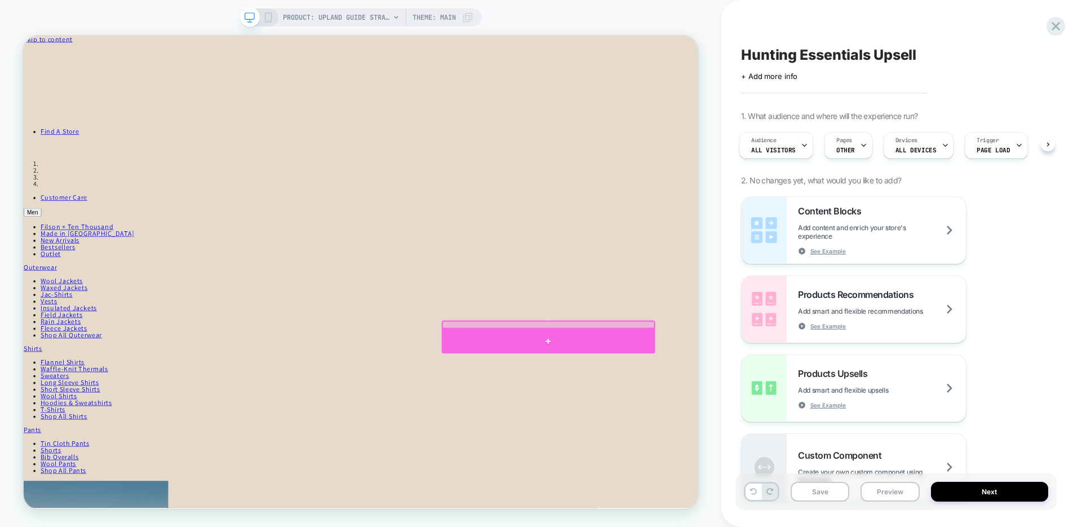
click at [718, 442] on div at bounding box center [723, 442] width 285 height 33
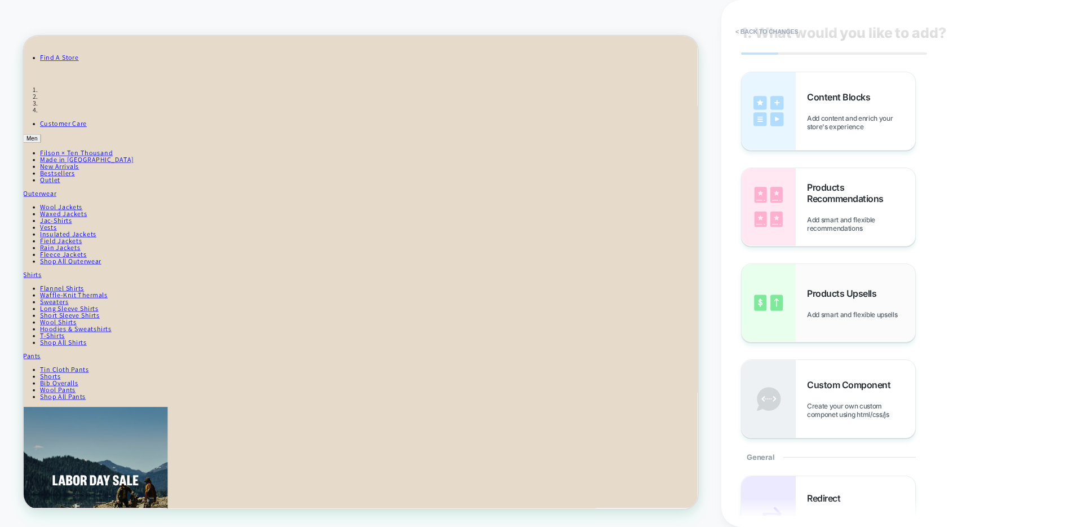
scroll to position [22, 0]
click at [851, 322] on div "Products Upsells Add smart and flexible upsells" at bounding box center [829, 302] width 174 height 78
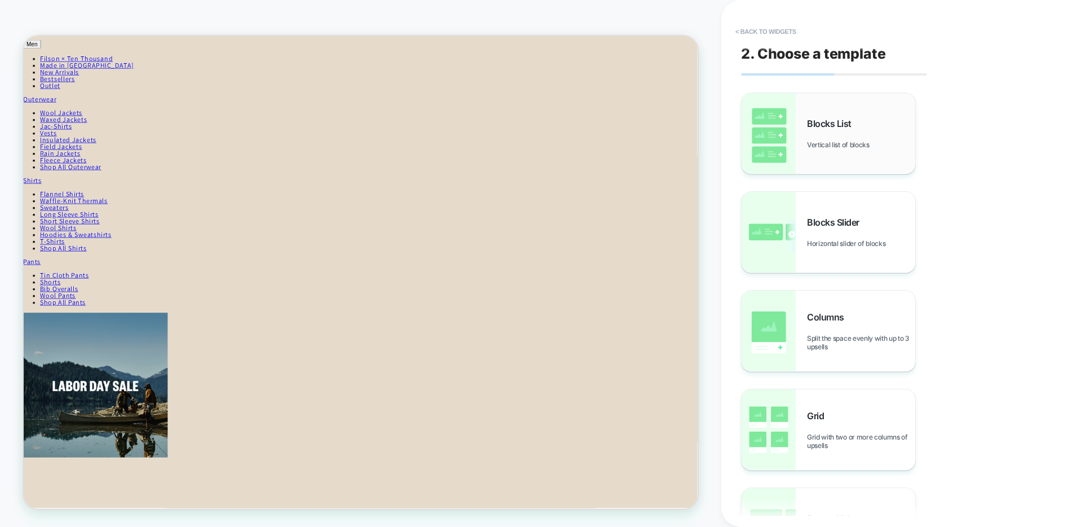
click at [809, 123] on span "Blocks List" at bounding box center [832, 123] width 50 height 11
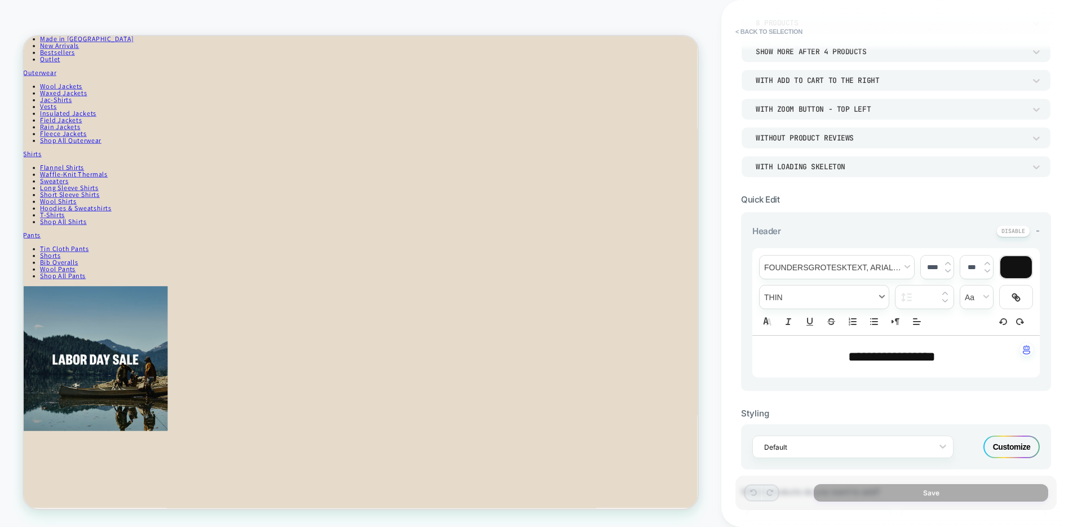
scroll to position [173, 0]
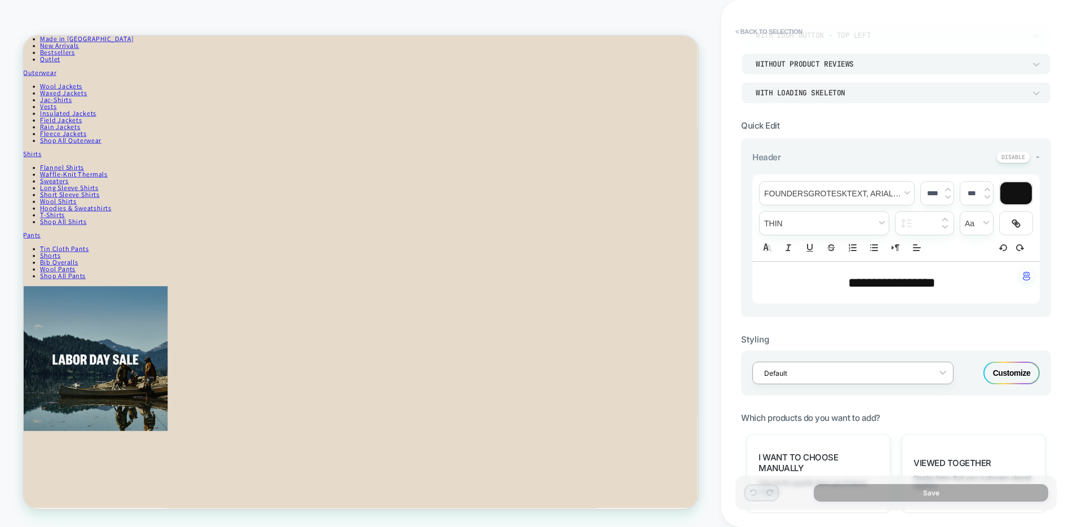
click at [920, 379] on div "Default" at bounding box center [846, 372] width 174 height 15
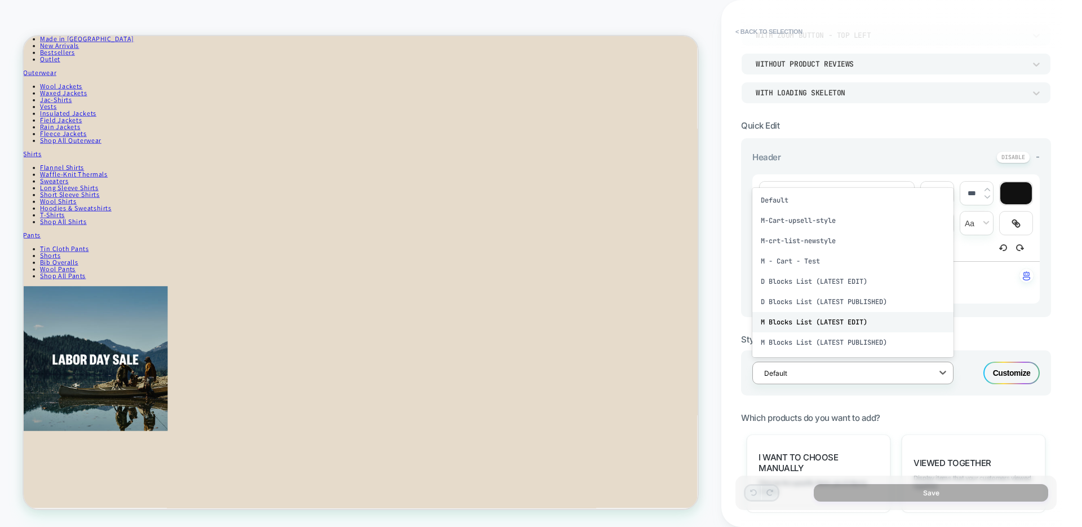
scroll to position [38, 0]
click at [830, 326] on div "PM - PDP Item Upsell" at bounding box center [853, 324] width 201 height 20
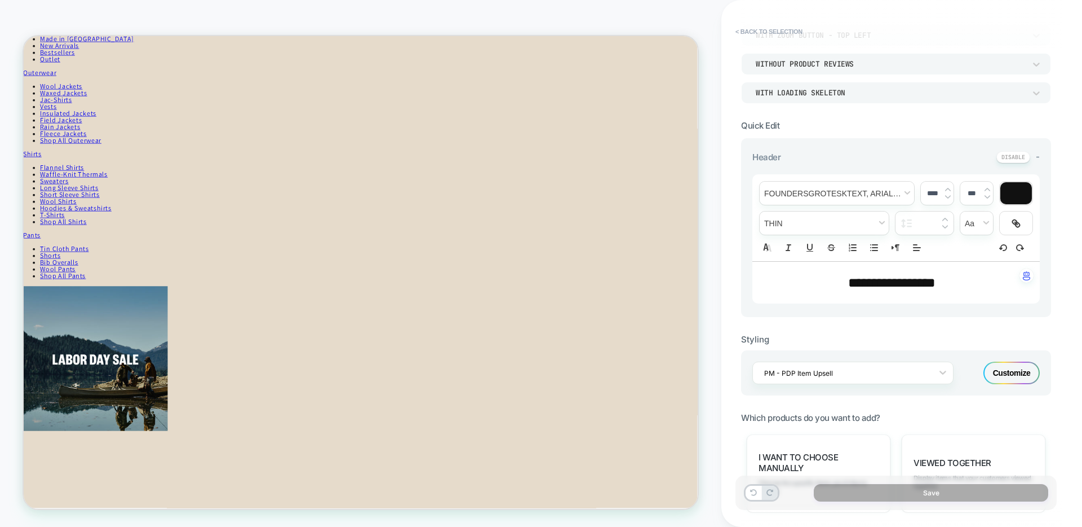
click at [1020, 372] on div "Customize" at bounding box center [1012, 372] width 56 height 23
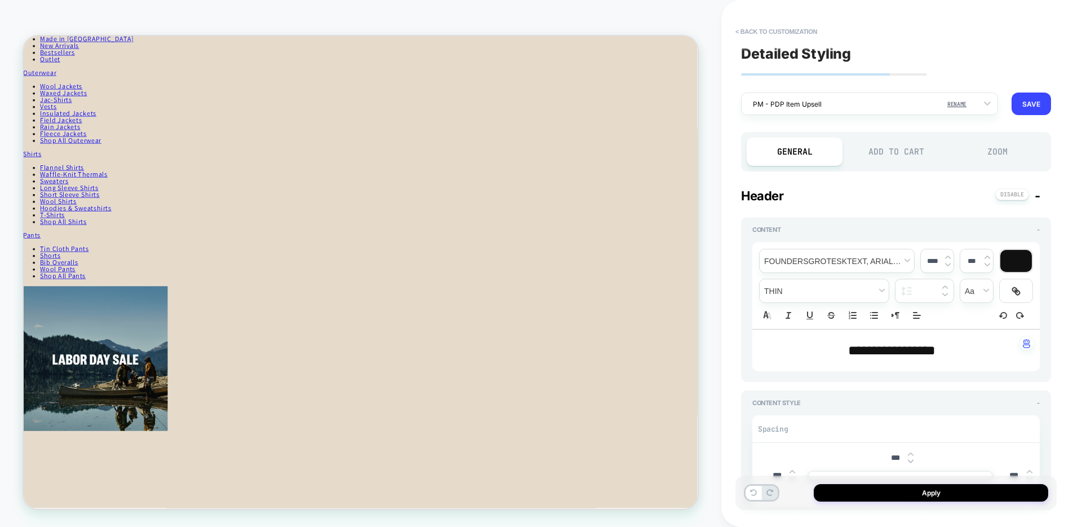
type textarea "*"
click at [890, 357] on span "**********" at bounding box center [891, 350] width 87 height 14
click at [904, 350] on span "**********" at bounding box center [891, 350] width 87 height 14
type input "****"
type textarea "*"
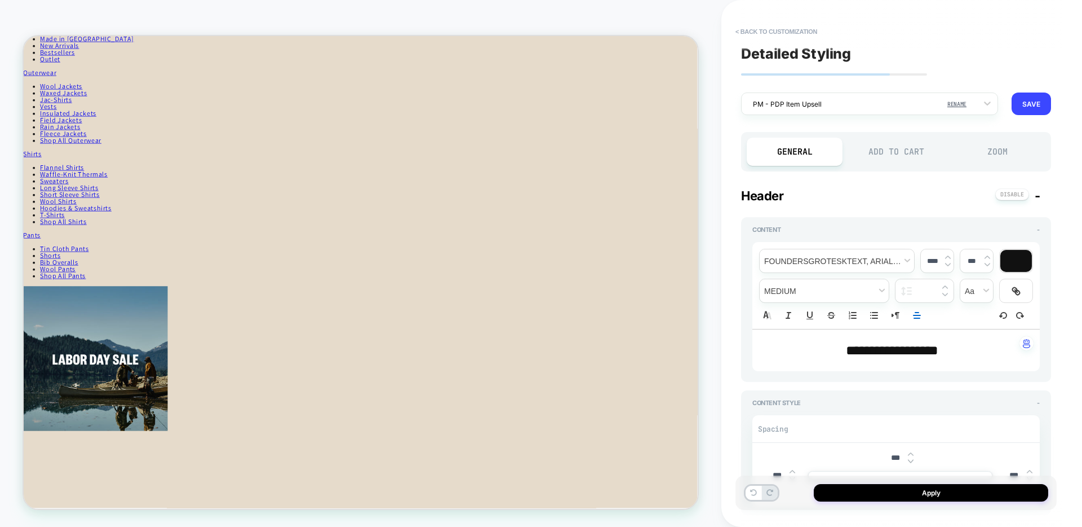
click at [914, 314] on icon "Align" at bounding box center [917, 315] width 10 height 10
click at [921, 328] on icon "Align" at bounding box center [916, 329] width 9 height 9
click at [818, 260] on span "font" at bounding box center [837, 260] width 154 height 23
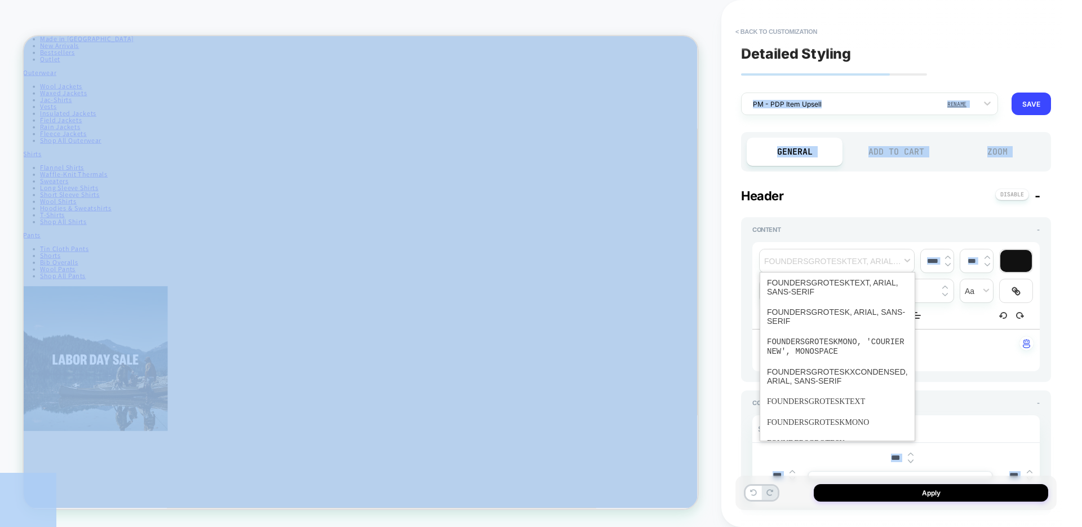
click at [950, 351] on p "**********" at bounding box center [892, 350] width 257 height 19
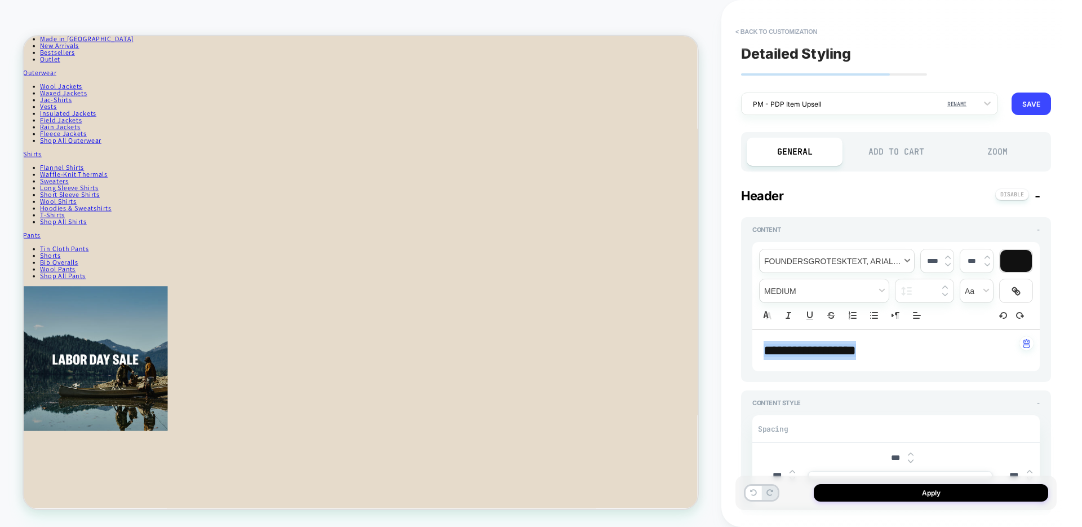
click at [836, 258] on span "font" at bounding box center [837, 260] width 154 height 23
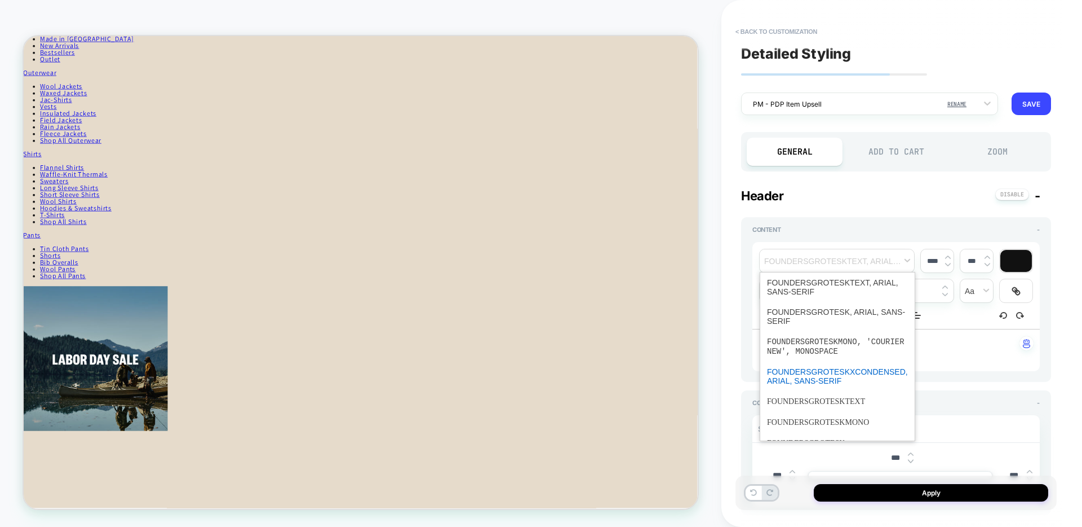
click at [835, 378] on span "font" at bounding box center [837, 375] width 141 height 29
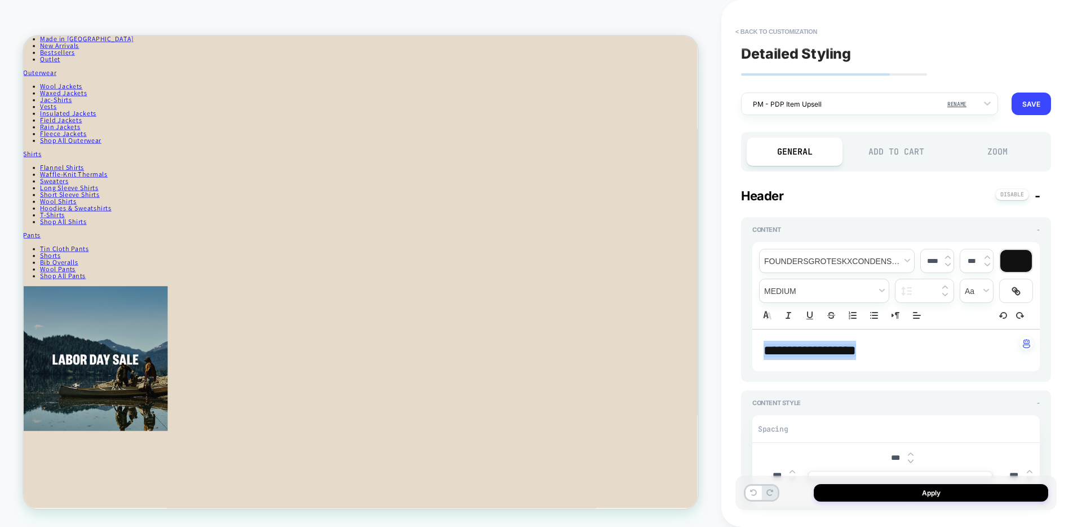
click at [765, 348] on span "**********" at bounding box center [810, 350] width 92 height 14
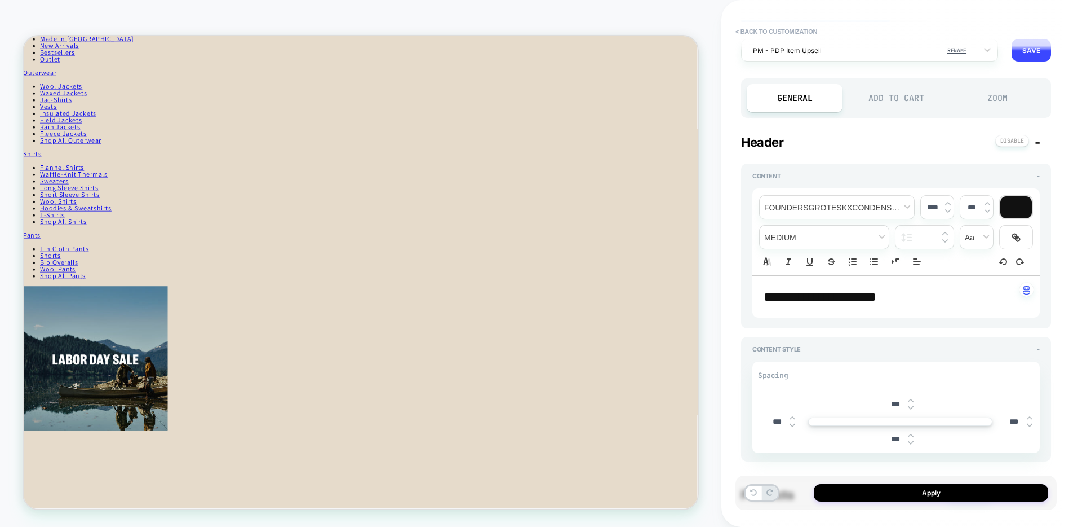
scroll to position [231, 0]
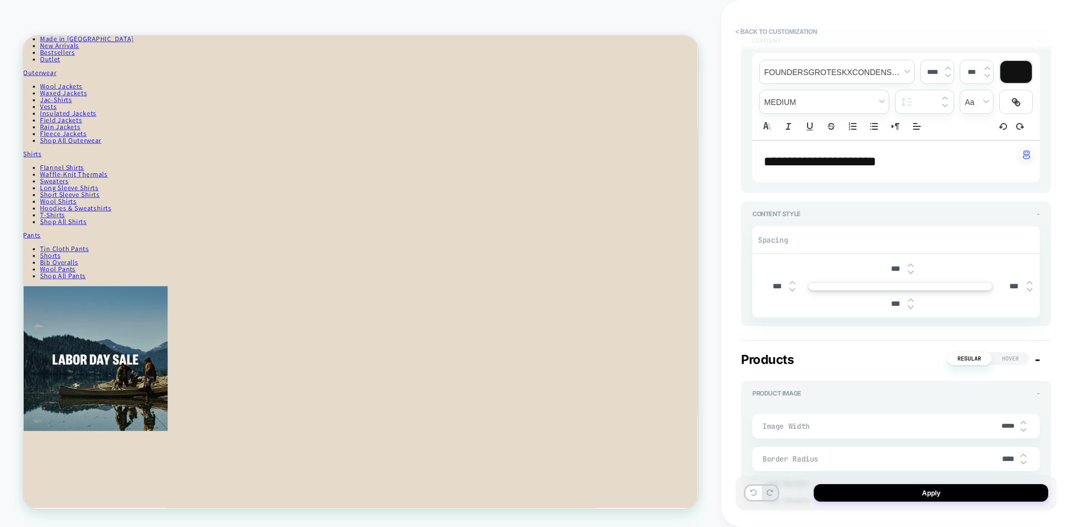
type textarea "*"
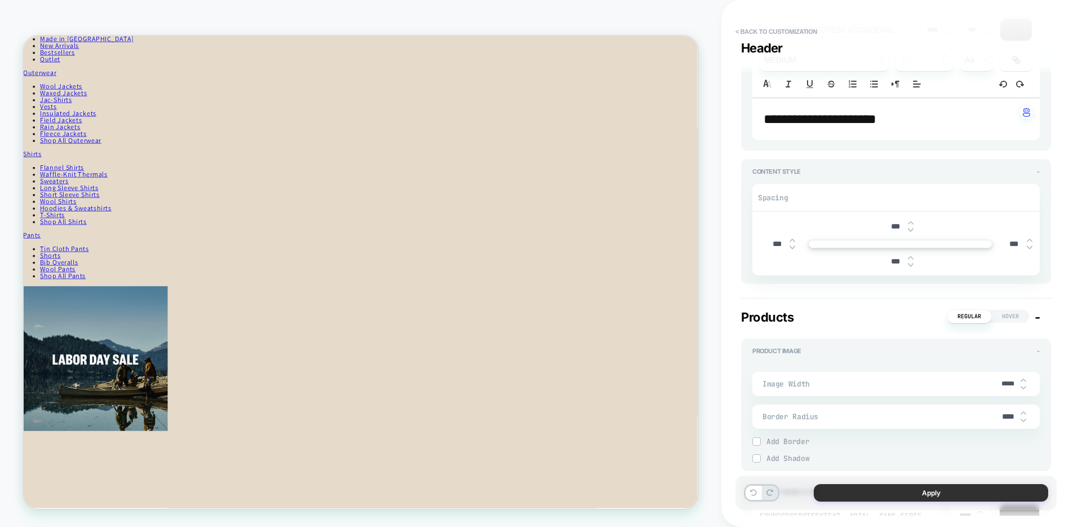
click at [900, 494] on button "Apply" at bounding box center [931, 492] width 235 height 17
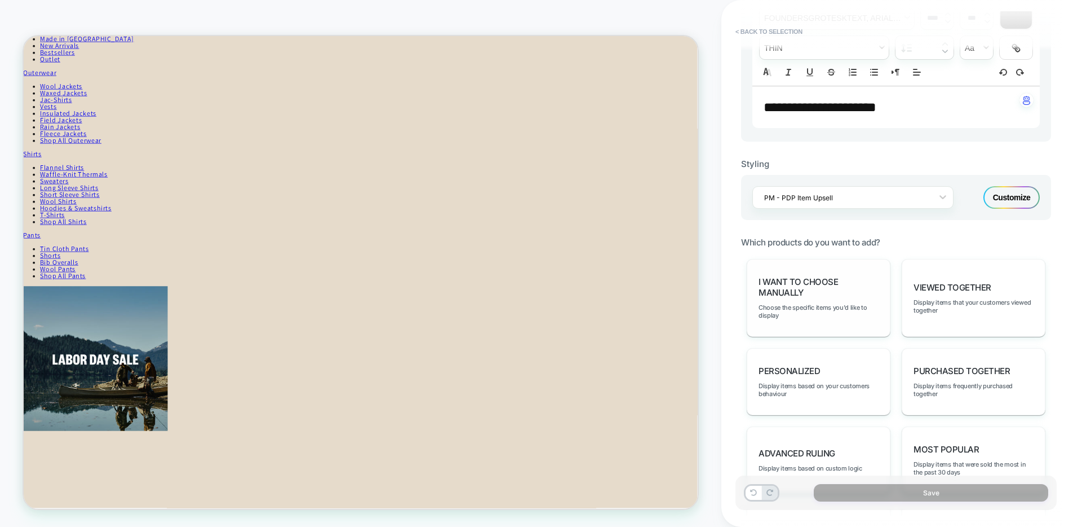
scroll to position [347, 0]
click at [784, 288] on span "I want to choose manually" at bounding box center [819, 287] width 120 height 21
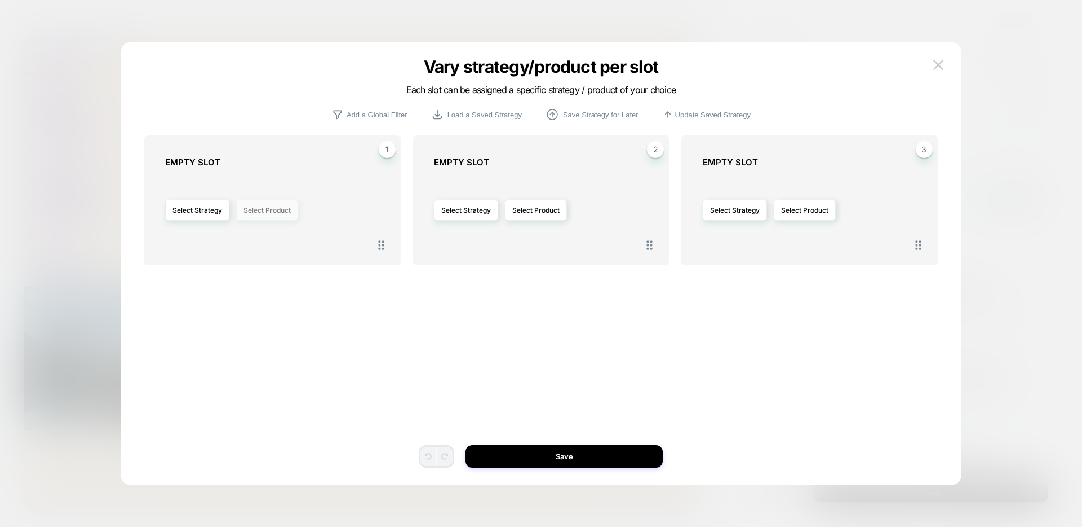
click at [270, 209] on button "Select Product" at bounding box center [267, 210] width 62 height 21
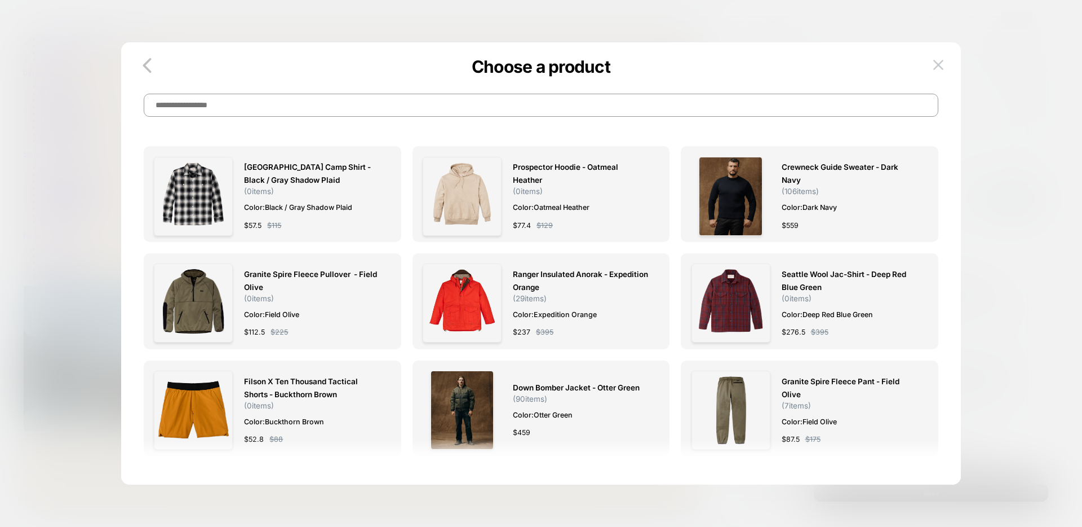
click at [285, 97] on input at bounding box center [541, 105] width 795 height 23
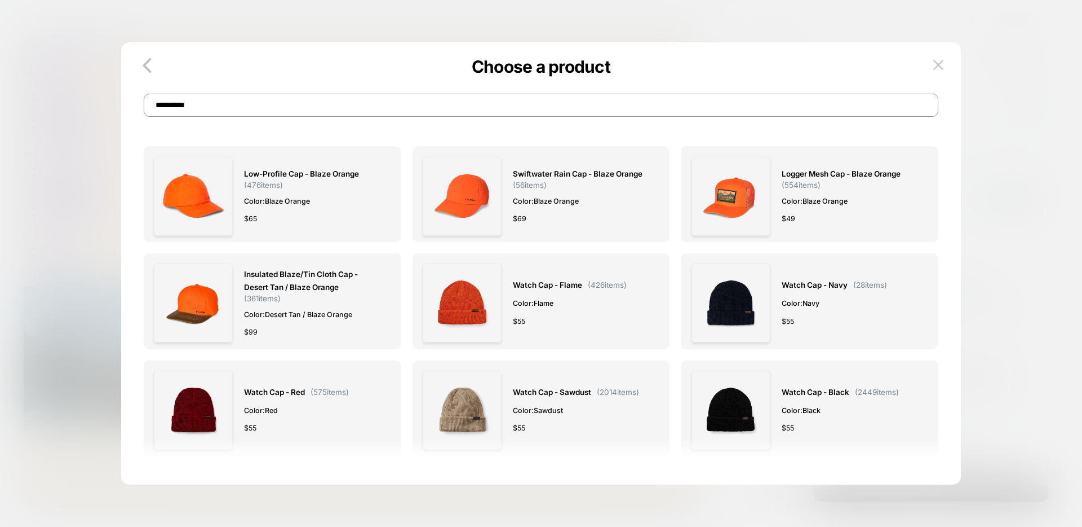
type input "**********"
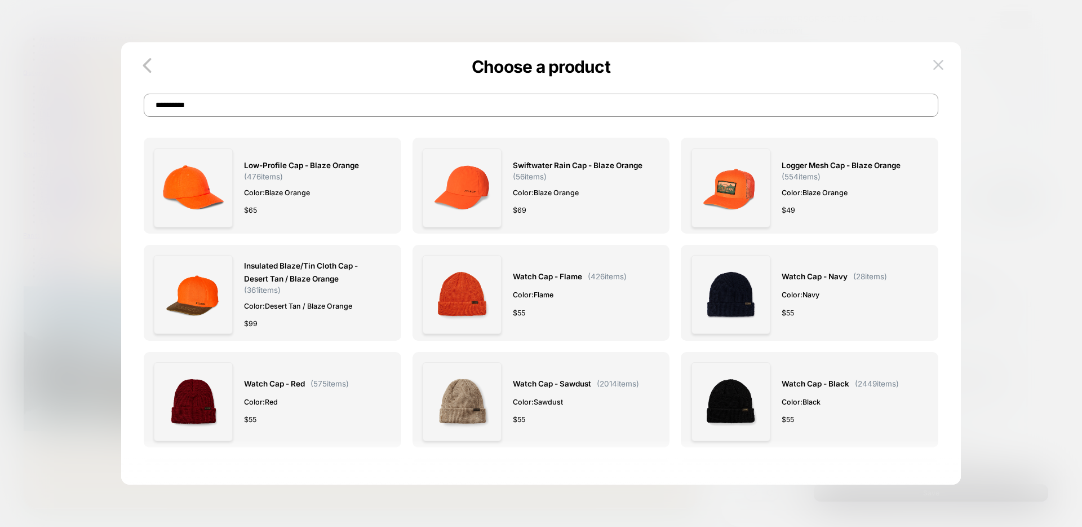
scroll to position [0, 0]
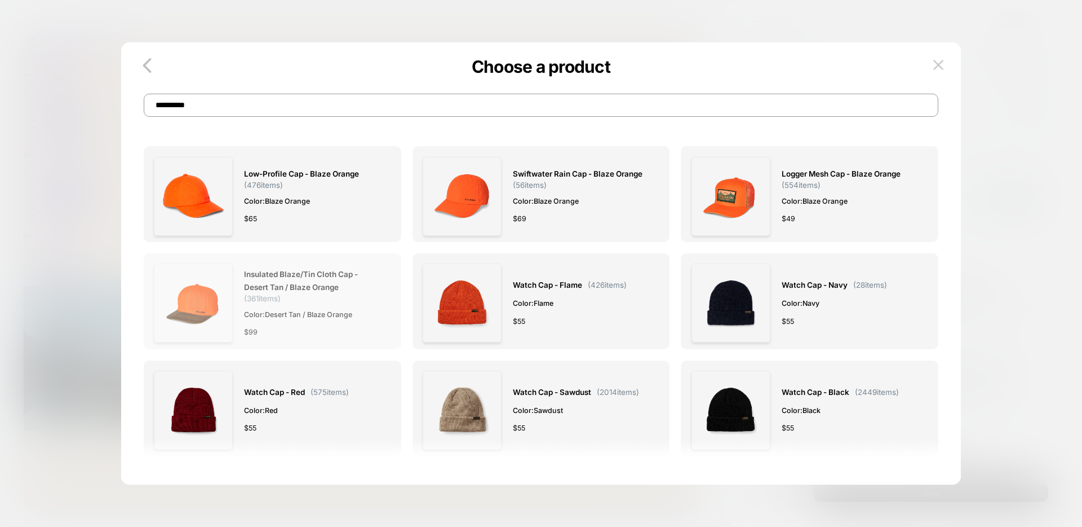
click at [204, 299] on img at bounding box center [193, 302] width 79 height 79
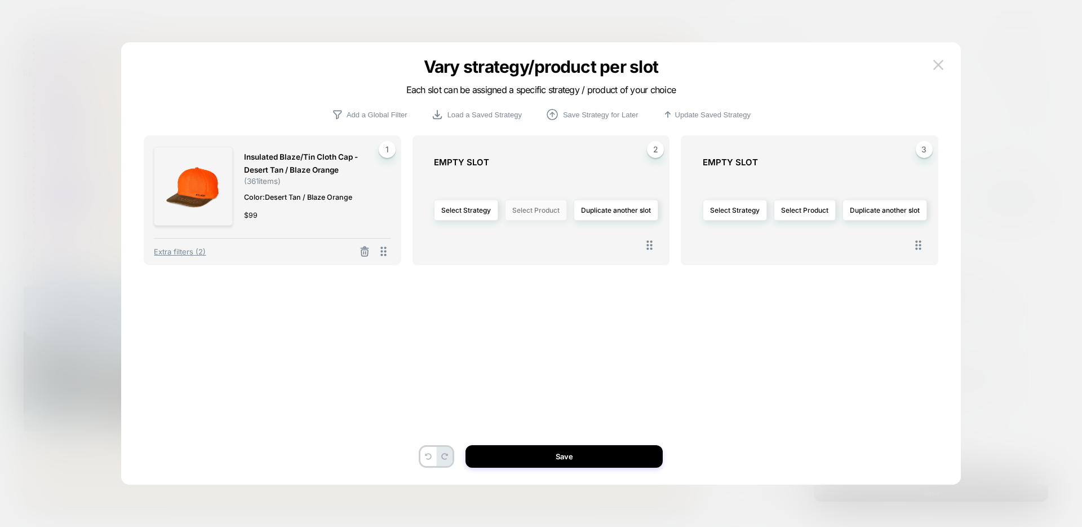
click at [549, 205] on button "Select Product" at bounding box center [536, 210] width 62 height 21
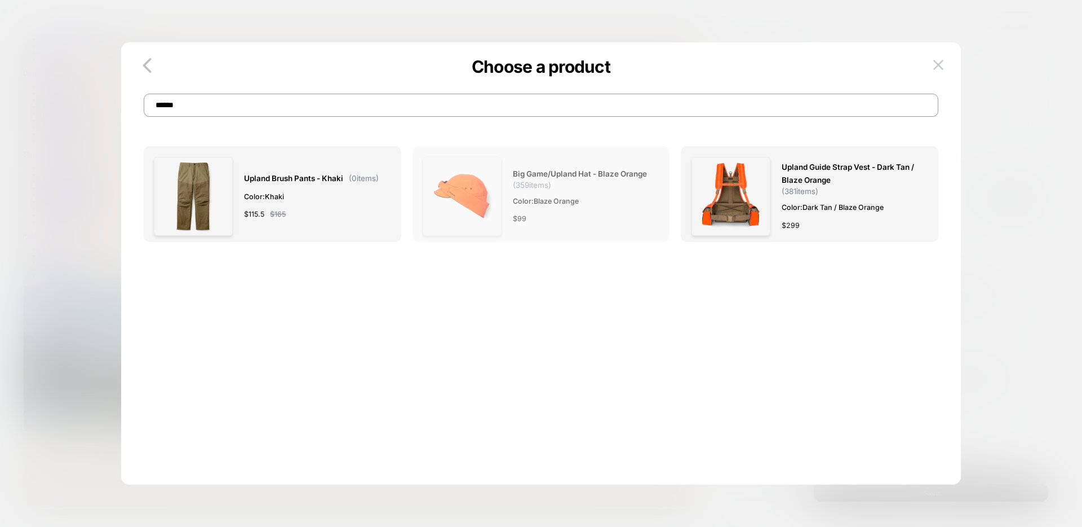
type input "******"
click at [463, 211] on img at bounding box center [462, 196] width 79 height 79
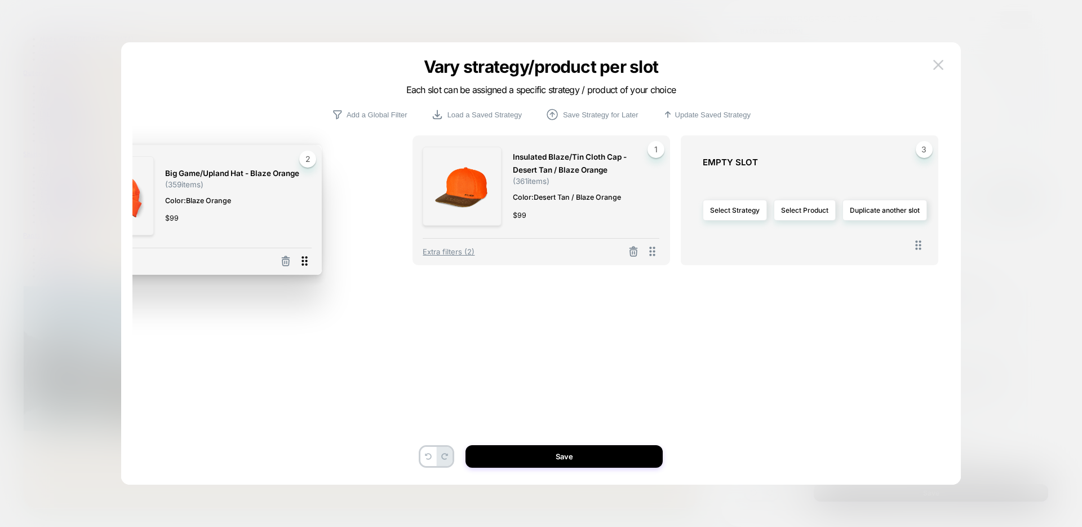
drag, startPoint x: 652, startPoint y: 252, endPoint x: 304, endPoint y: 262, distance: 348.0
click at [304, 262] on icon at bounding box center [305, 261] width 14 height 14
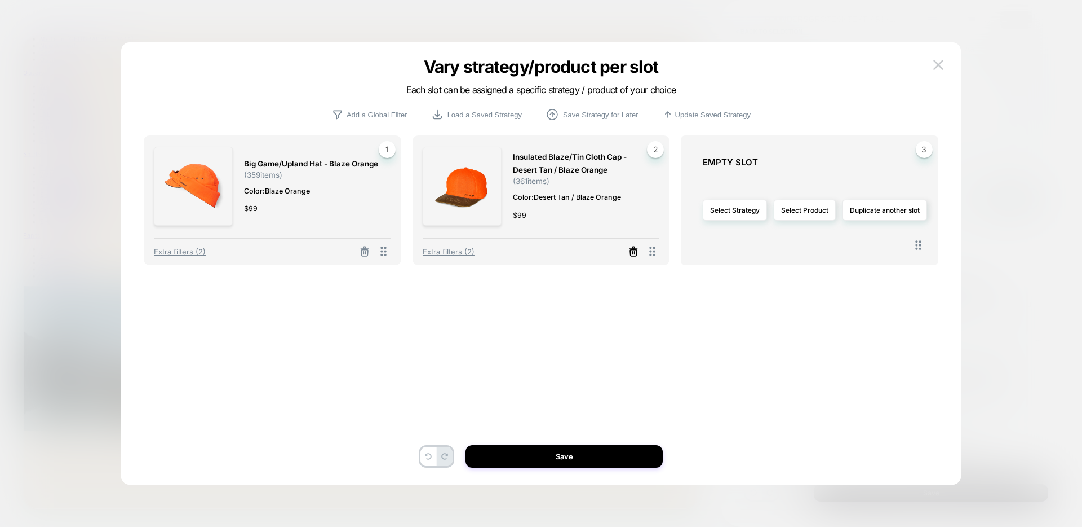
click at [638, 250] on icon at bounding box center [633, 251] width 11 height 11
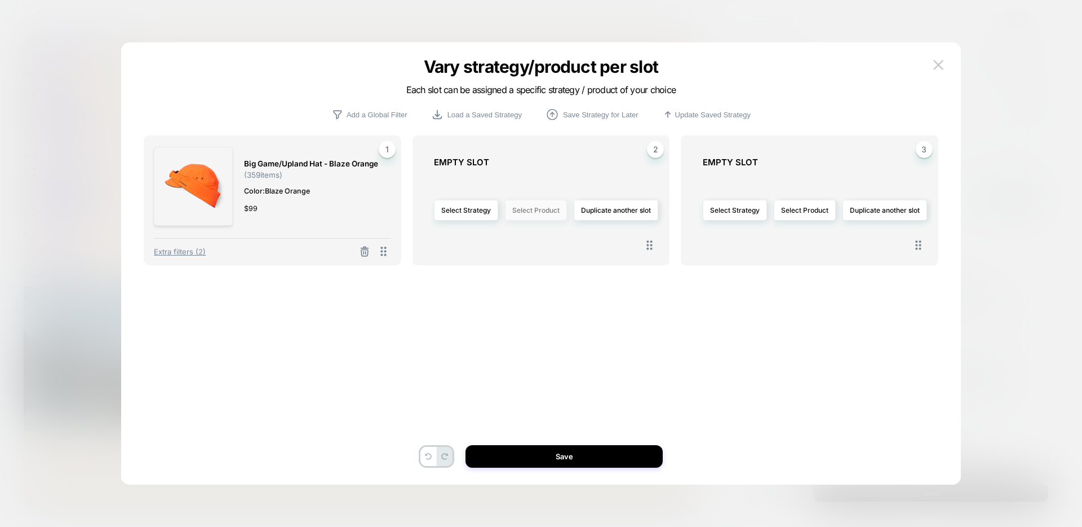
click at [526, 206] on button "Select Product" at bounding box center [536, 210] width 62 height 21
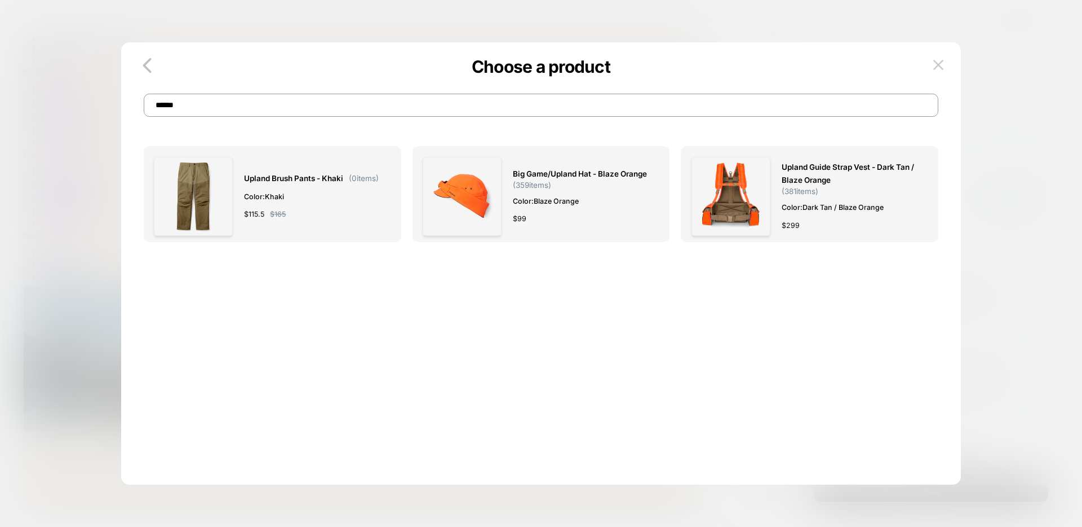
click at [441, 95] on input "******" at bounding box center [541, 105] width 795 height 23
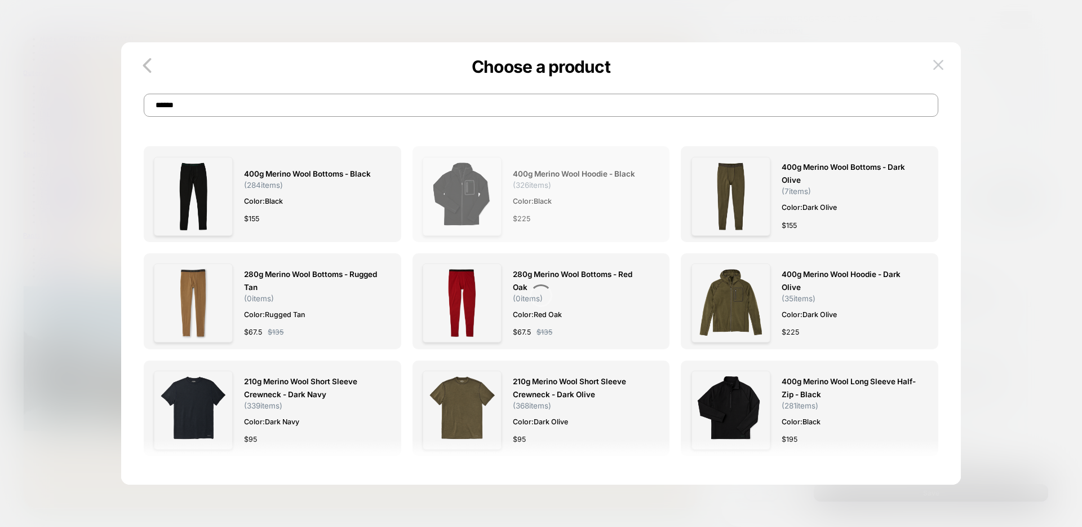
scroll to position [56, 0]
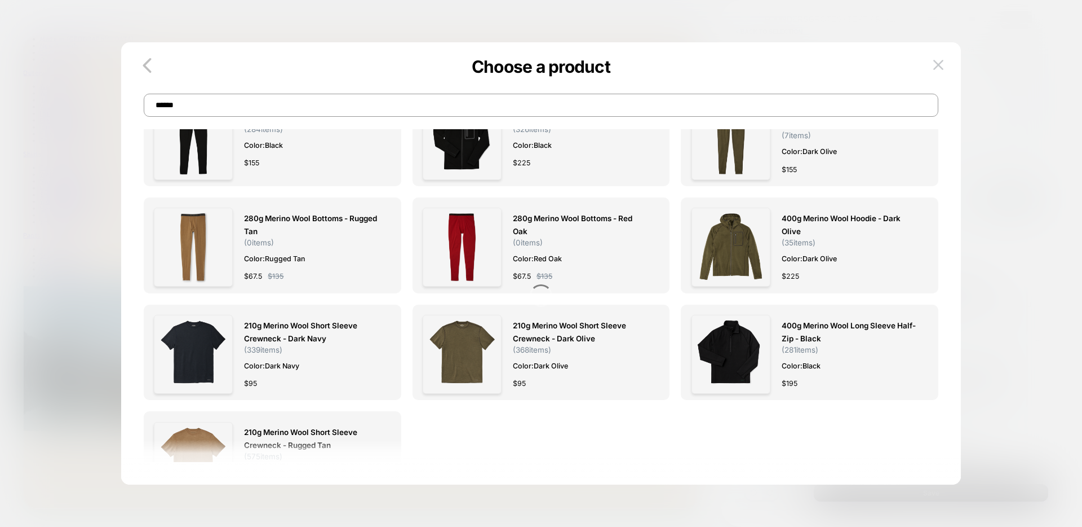
click at [222, 122] on div "400g Merino Wool Bottoms - Black ( 284 items) Color: Black $ 155 400g Merino Wo…" at bounding box center [541, 280] width 795 height 386
click at [222, 112] on input "******" at bounding box center [541, 105] width 795 height 23
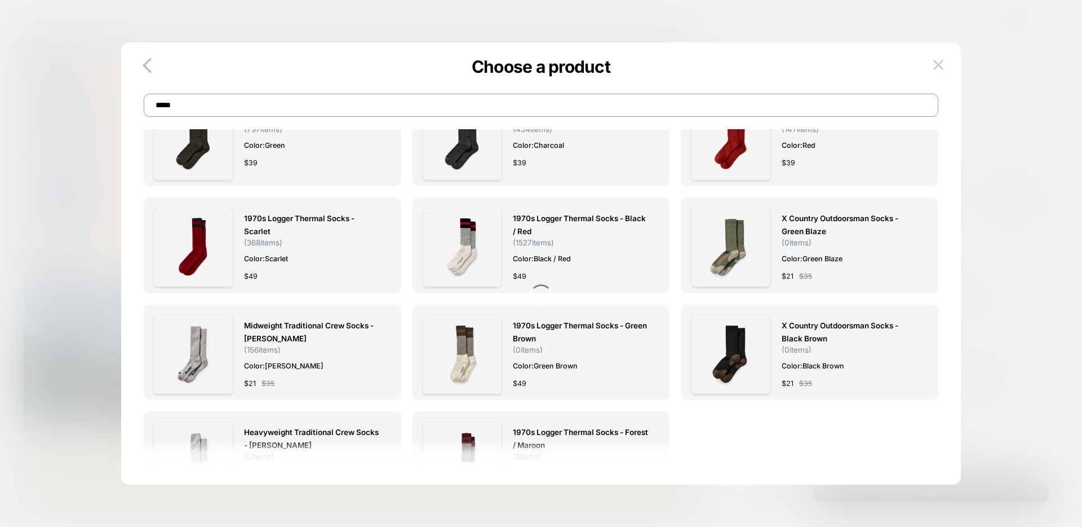
click at [198, 104] on input "*****" at bounding box center [541, 105] width 795 height 23
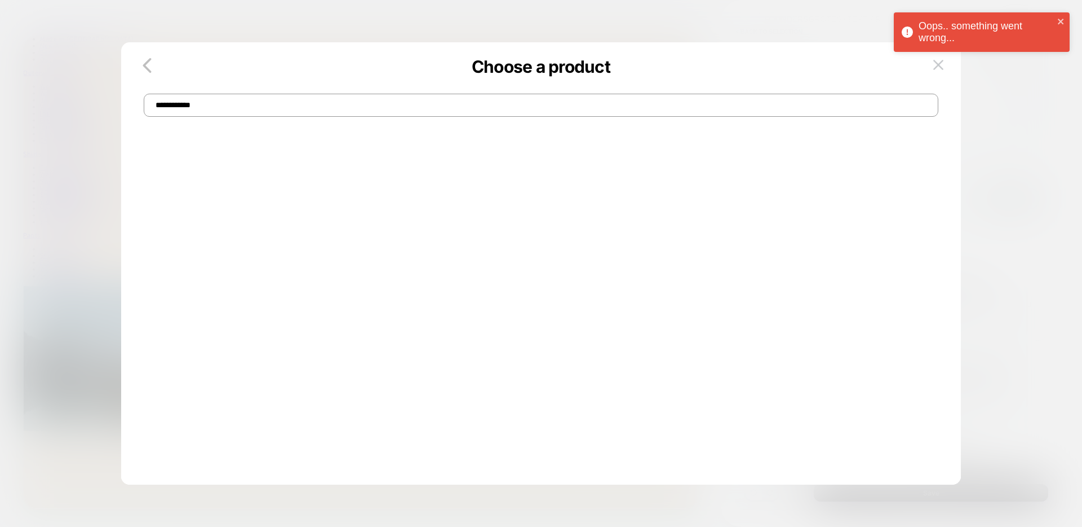
scroll to position [0, 0]
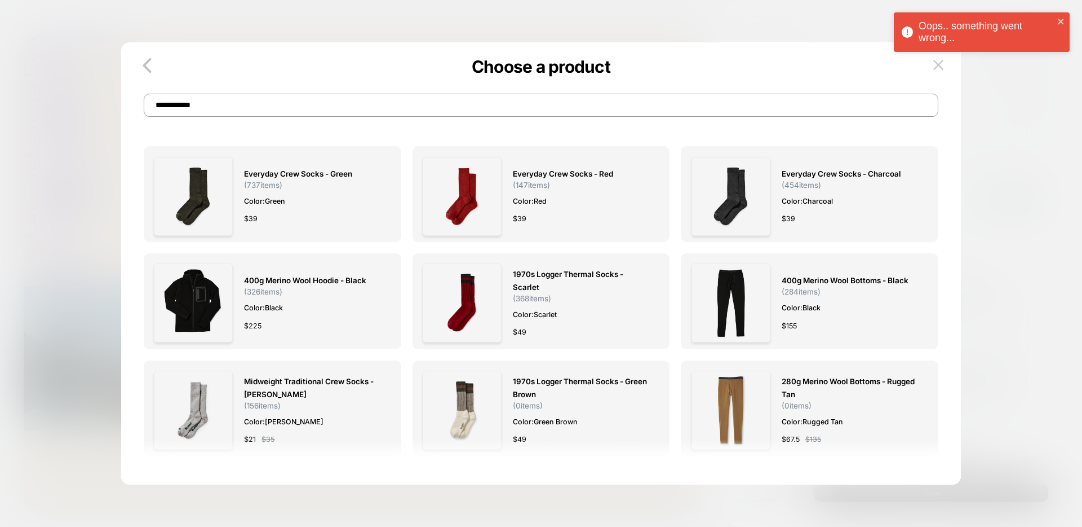
click at [285, 96] on input "**********" at bounding box center [541, 105] width 795 height 23
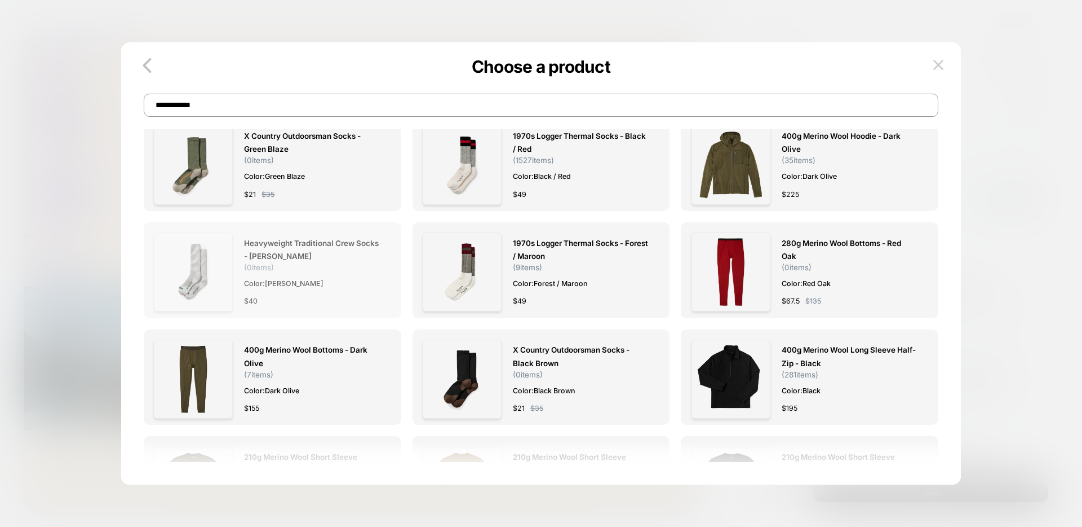
scroll to position [388, 0]
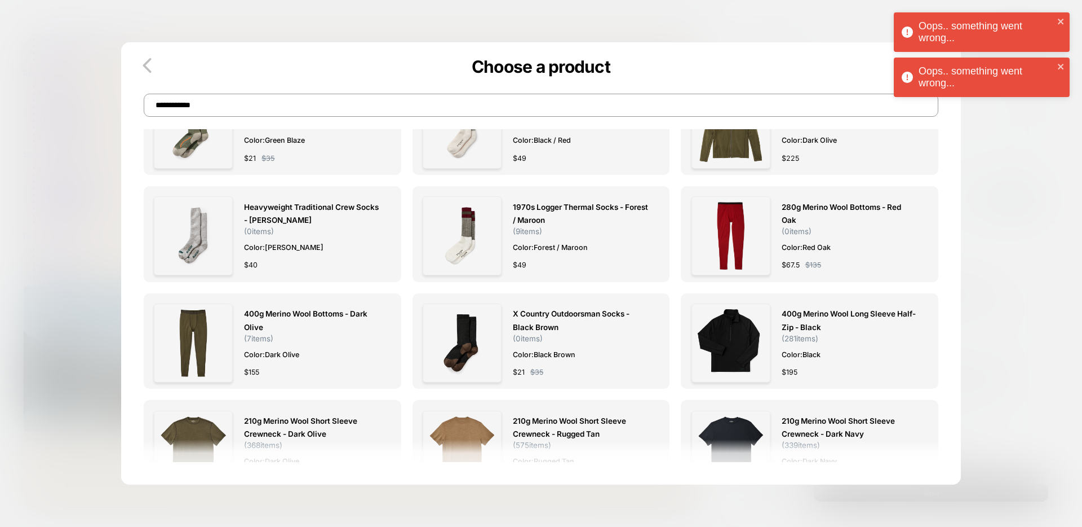
click at [409, 100] on input "**********" at bounding box center [541, 105] width 795 height 23
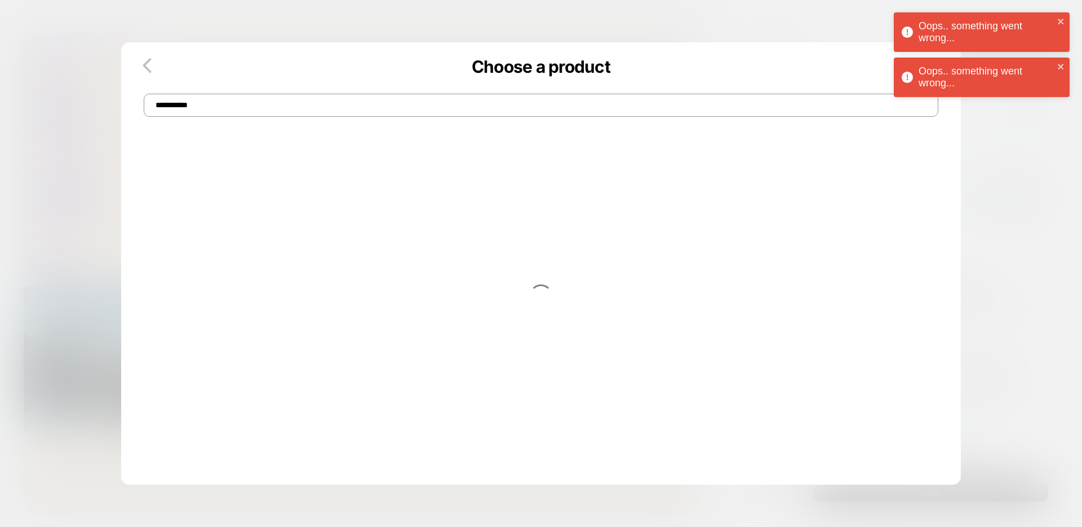
scroll to position [0, 0]
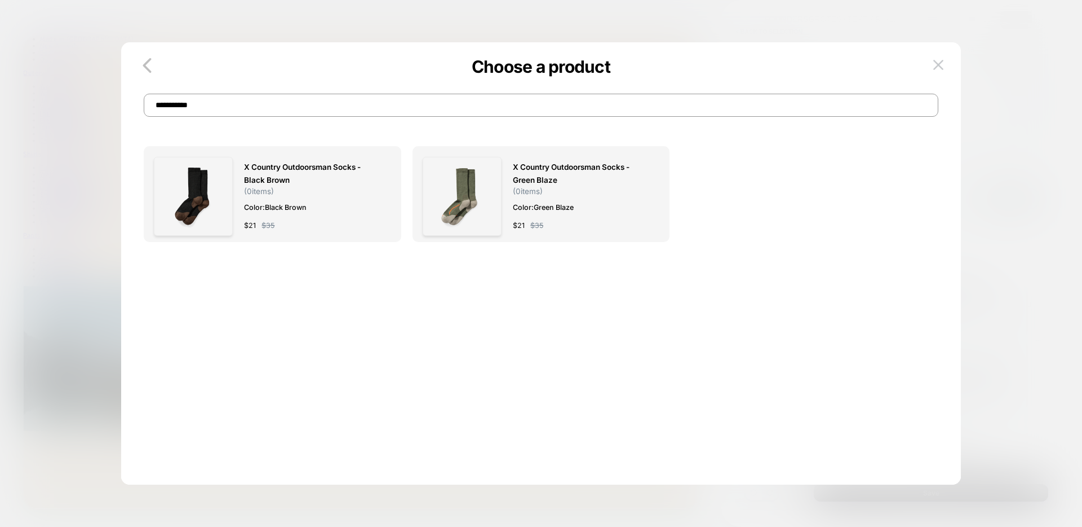
type input "**********"
click at [465, 193] on img at bounding box center [462, 196] width 79 height 79
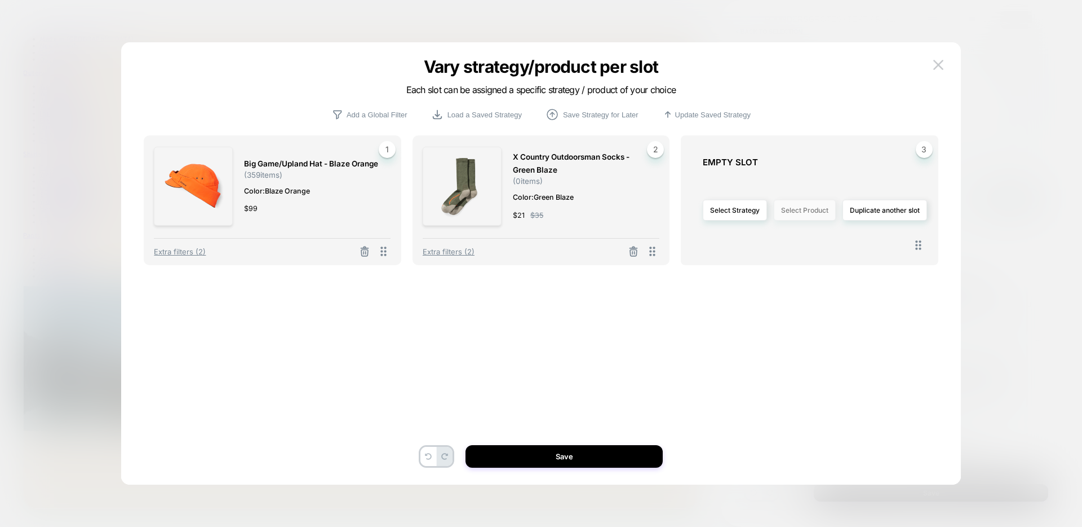
click at [823, 209] on button "Select Product" at bounding box center [805, 210] width 62 height 21
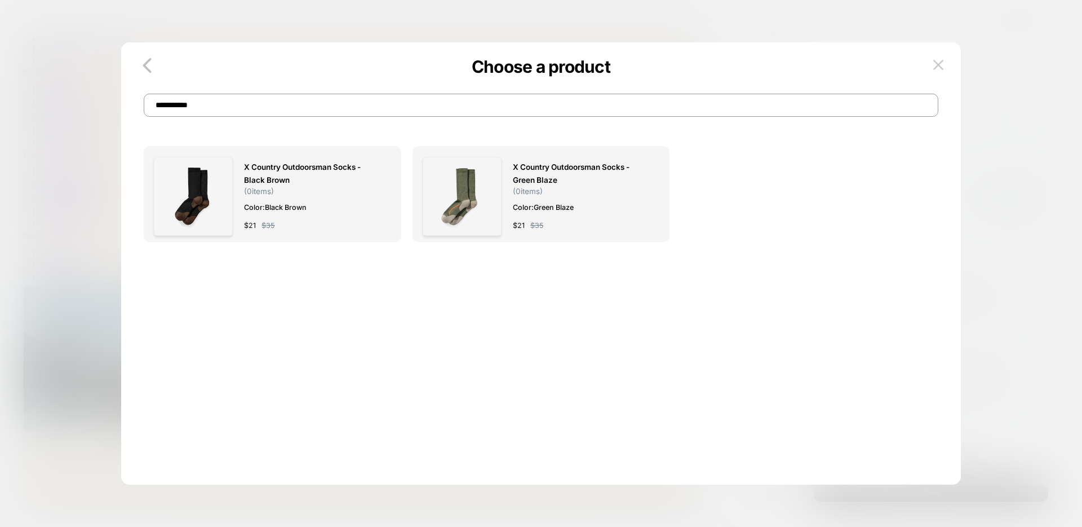
click at [495, 111] on input "**********" at bounding box center [541, 105] width 795 height 23
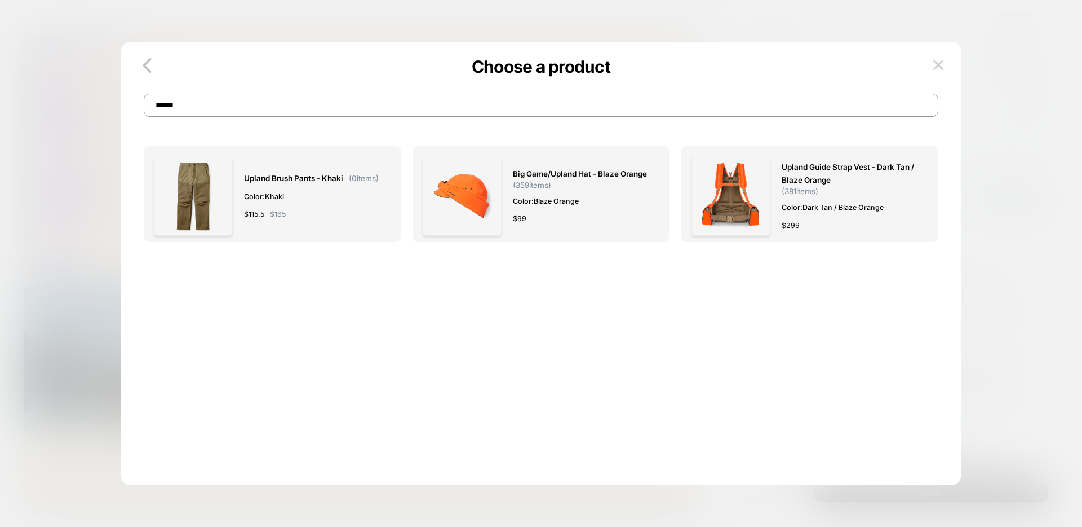
type input "******"
click at [209, 104] on input "******" at bounding box center [541, 105] width 795 height 23
click at [149, 65] on icon "button" at bounding box center [147, 65] width 23 height 23
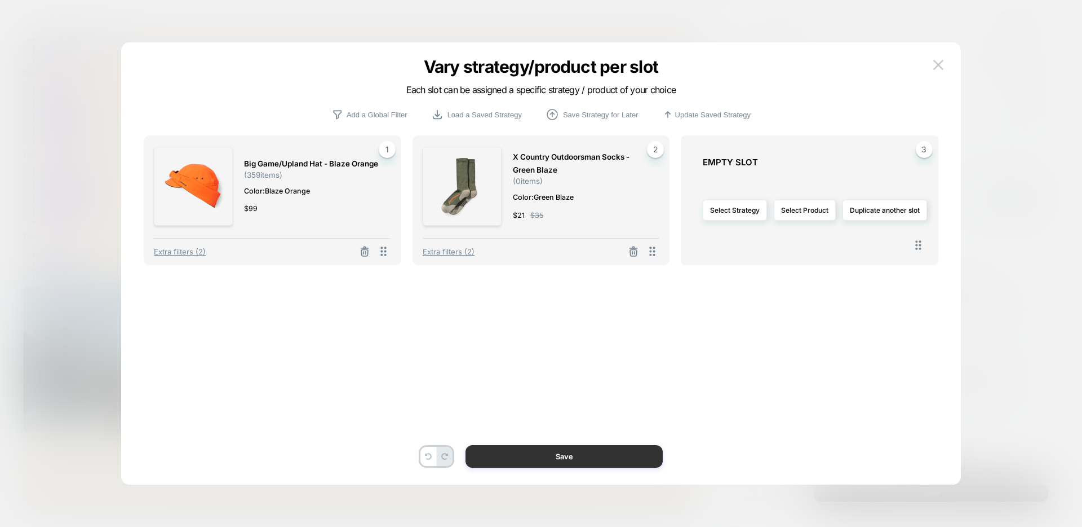
click at [573, 455] on button "Save" at bounding box center [564, 456] width 197 height 23
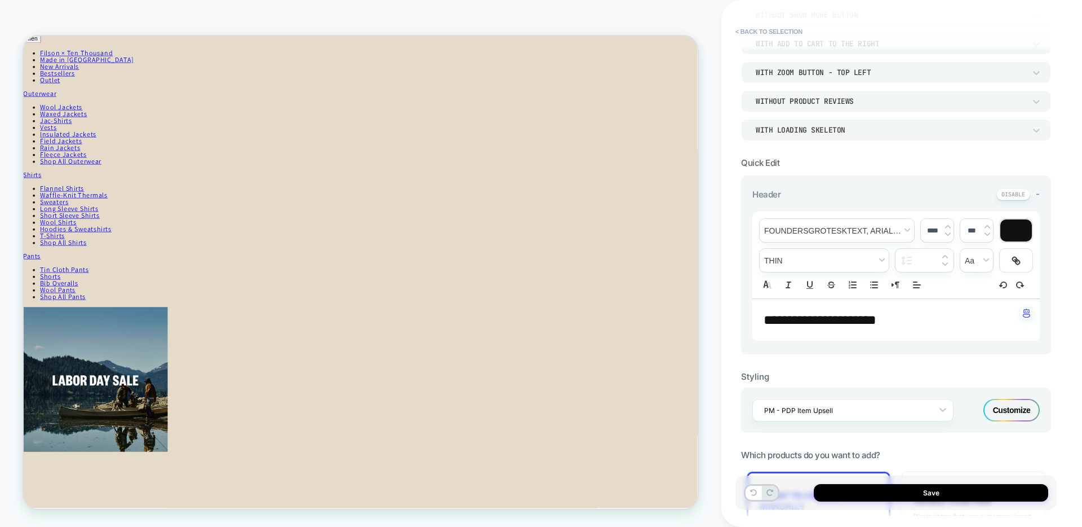
scroll to position [369, 0]
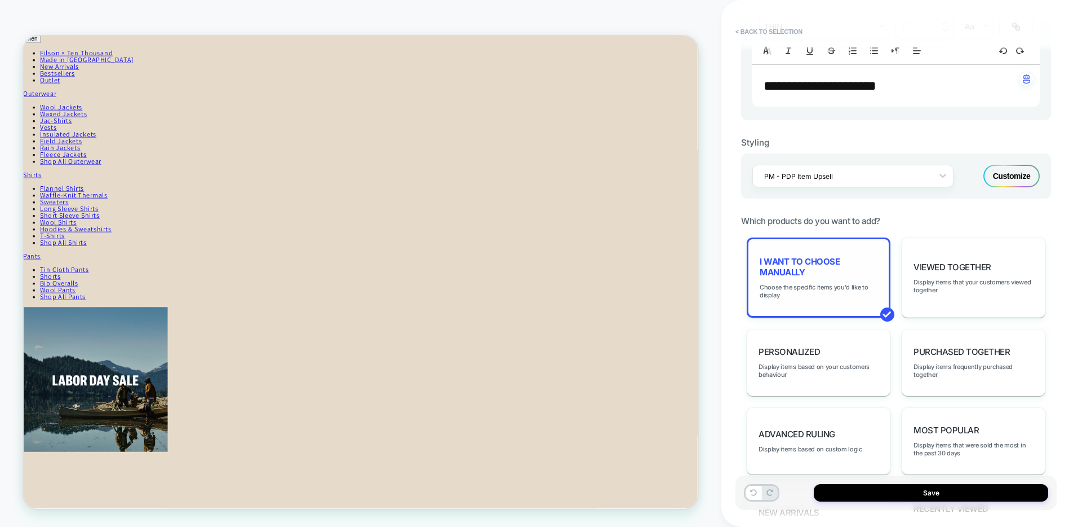
click at [843, 263] on span "I want to choose manually" at bounding box center [819, 266] width 118 height 21
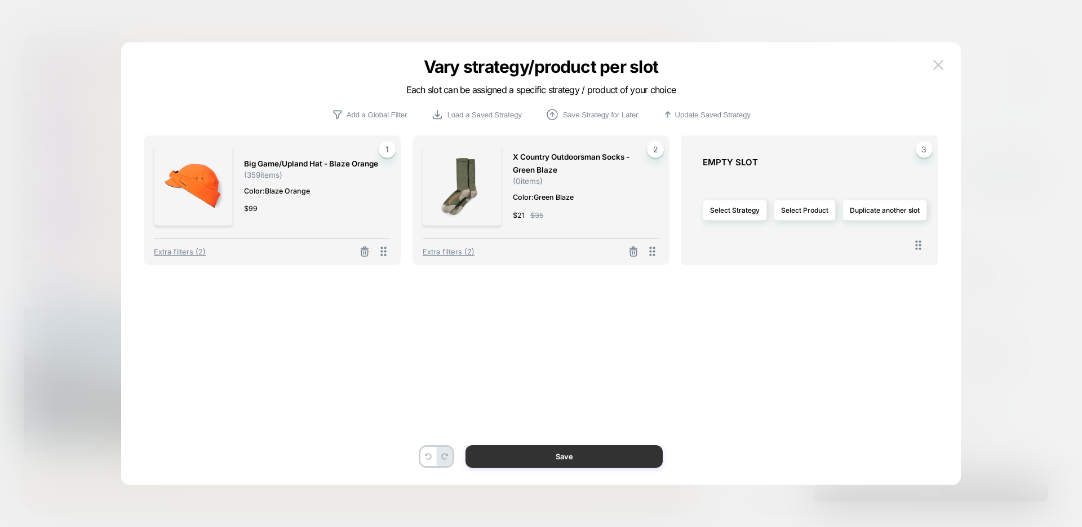
click at [559, 463] on button "Save" at bounding box center [564, 456] width 197 height 23
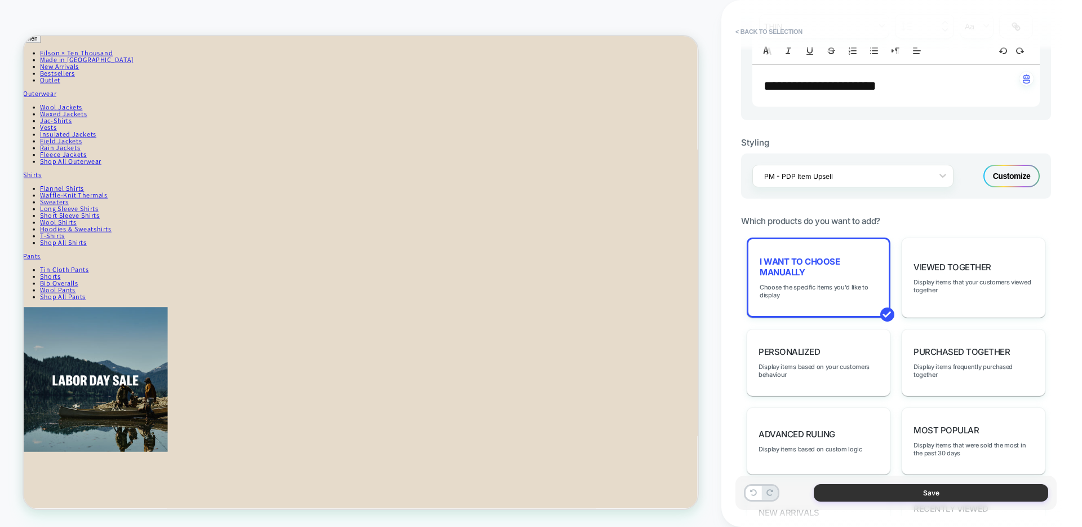
click at [859, 493] on button "Save" at bounding box center [931, 492] width 235 height 17
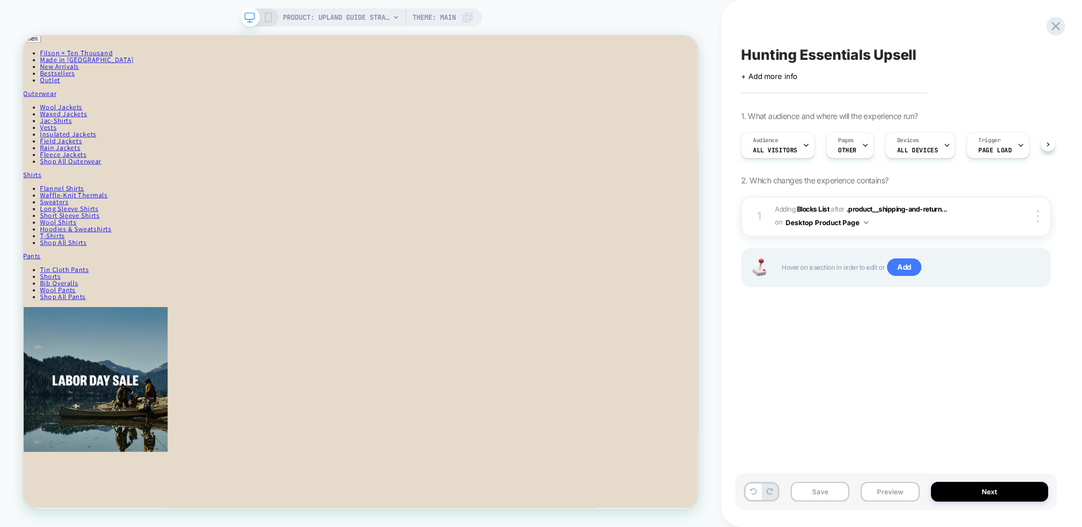
scroll to position [0, 1]
click at [819, 496] on button "Save" at bounding box center [820, 491] width 59 height 20
click at [1057, 23] on icon at bounding box center [1056, 26] width 15 height 15
